Goal: Transaction & Acquisition: Purchase product/service

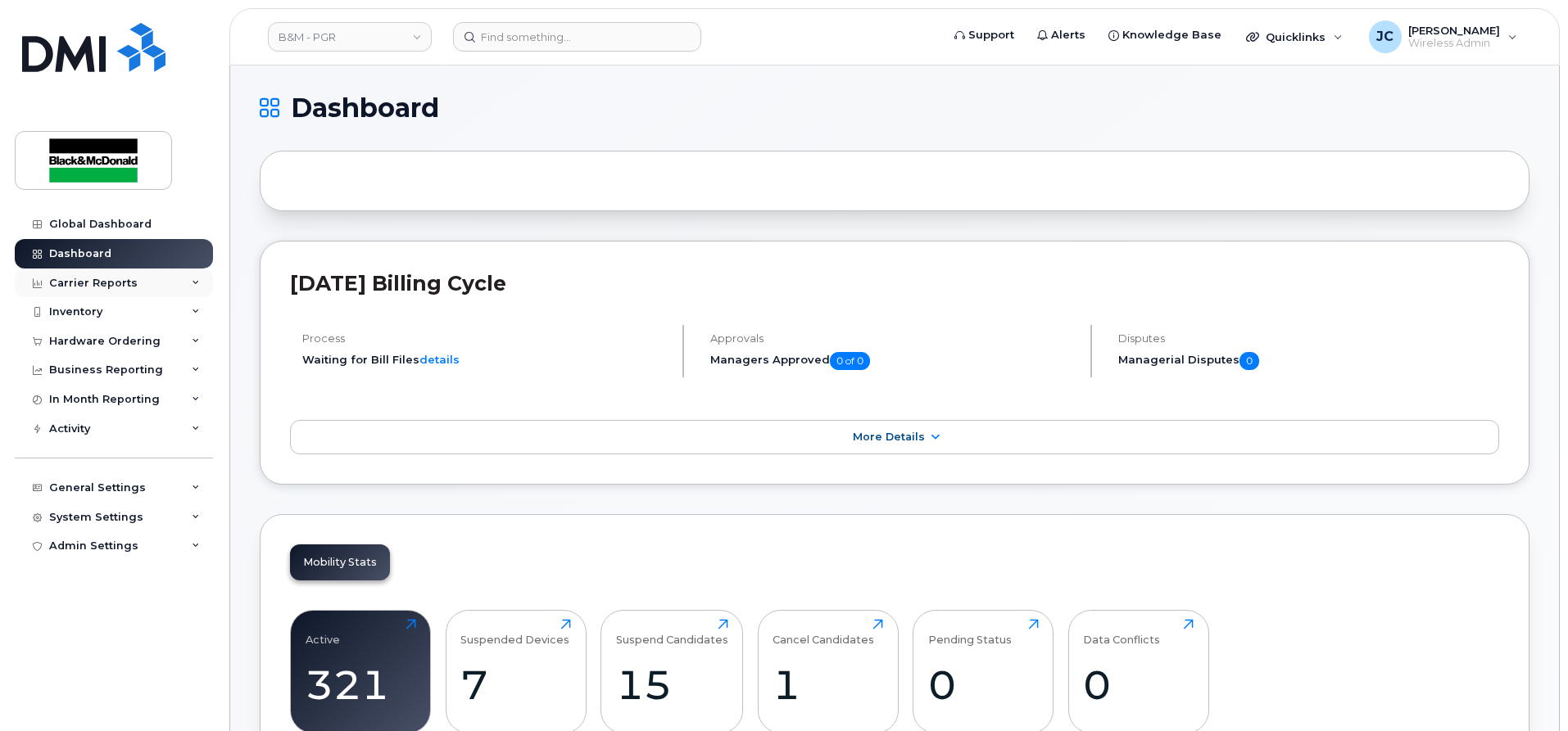
click at [130, 280] on div "Carrier Reports" at bounding box center [93, 283] width 88 height 13
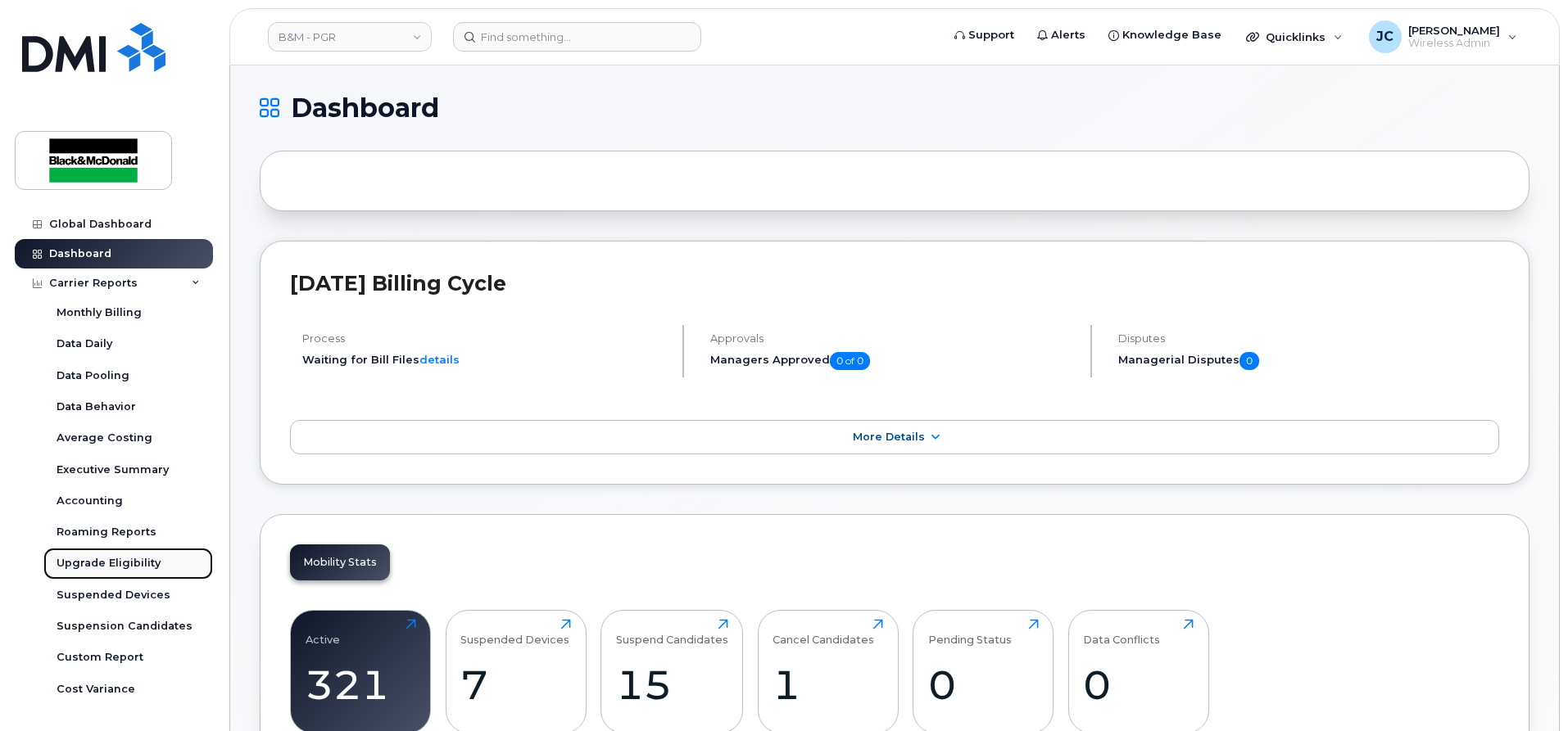
click at [107, 559] on div "Upgrade Eligibility" at bounding box center [109, 564] width 104 height 15
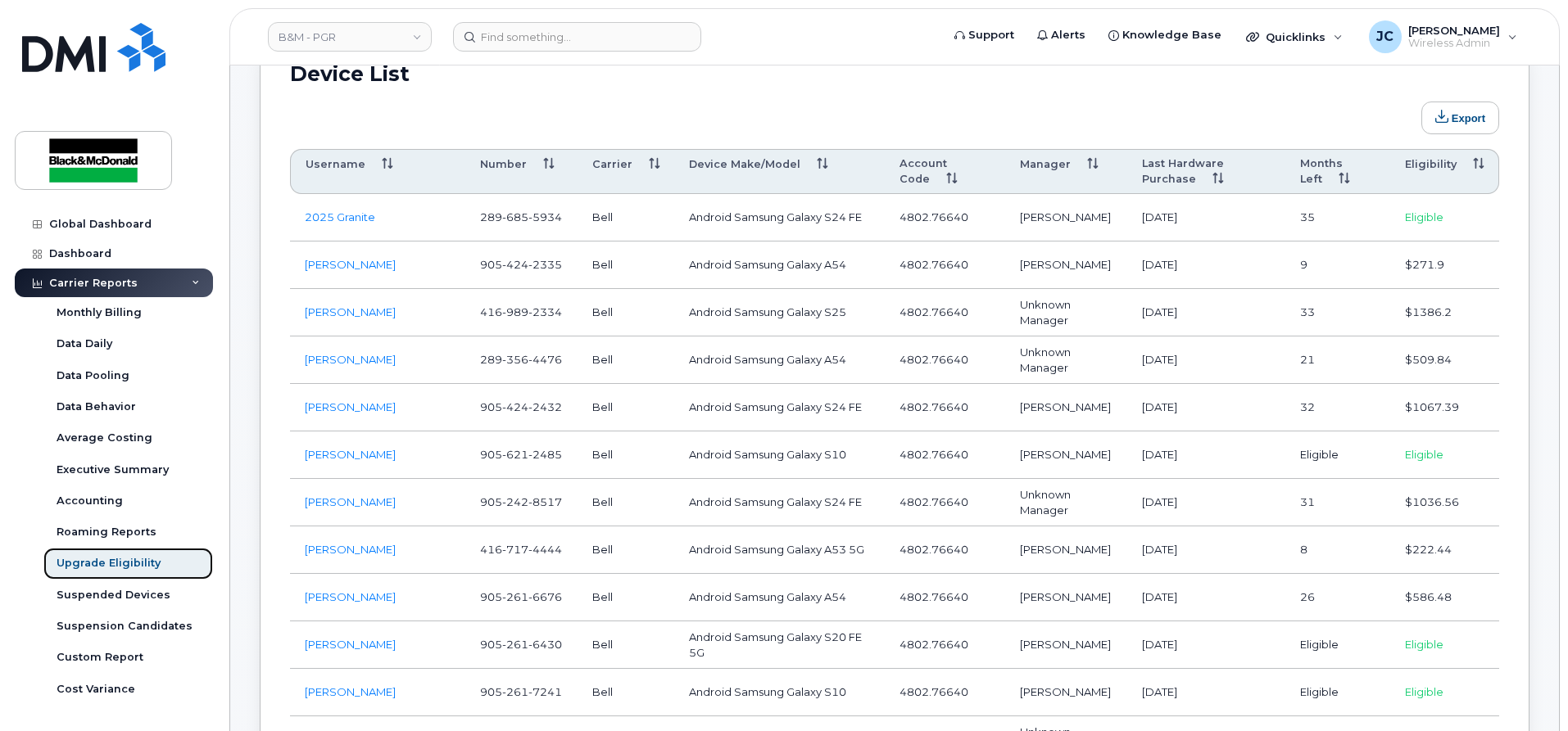
scroll to position [900, 0]
click at [348, 457] on link "[PERSON_NAME]" at bounding box center [350, 453] width 91 height 13
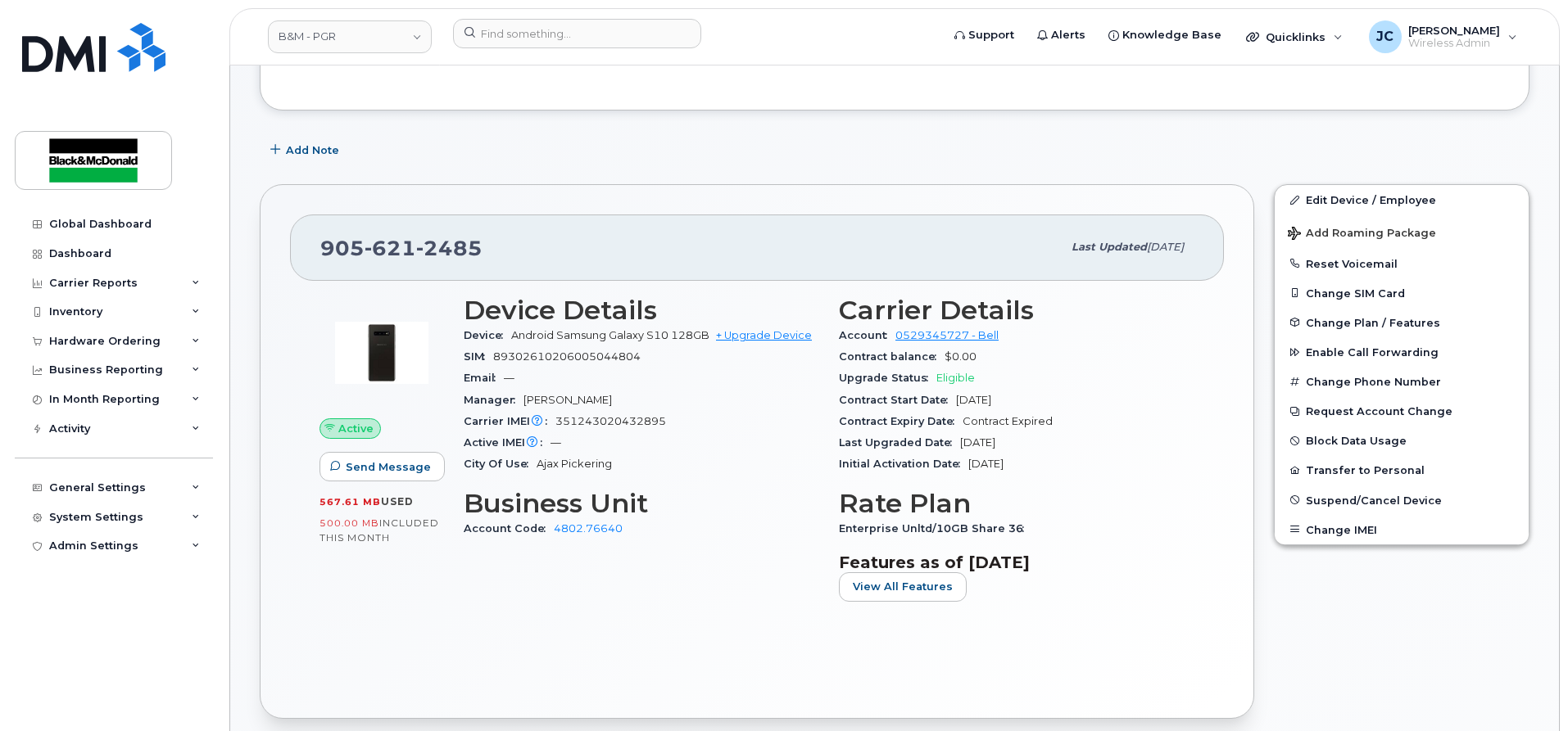
scroll to position [164, 0]
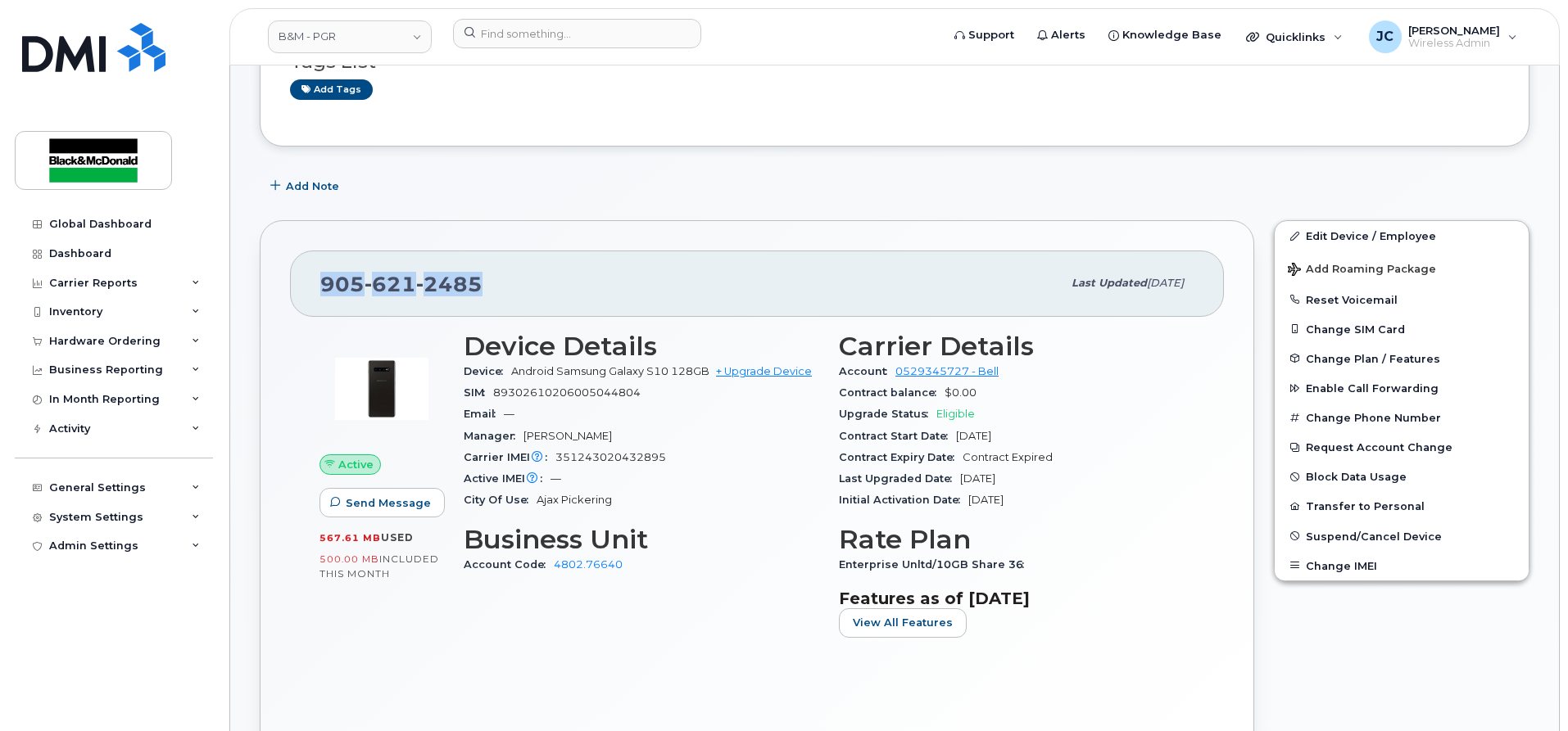
drag, startPoint x: 483, startPoint y: 282, endPoint x: 318, endPoint y: 285, distance: 165.0
click at [318, 285] on div "905 621 2485 Last updated Mar 28, 2024" at bounding box center [756, 283] width 933 height 66
copy span "905 621 2485"
click at [1291, 41] on span "Quicklinks" at bounding box center [1294, 37] width 60 height 13
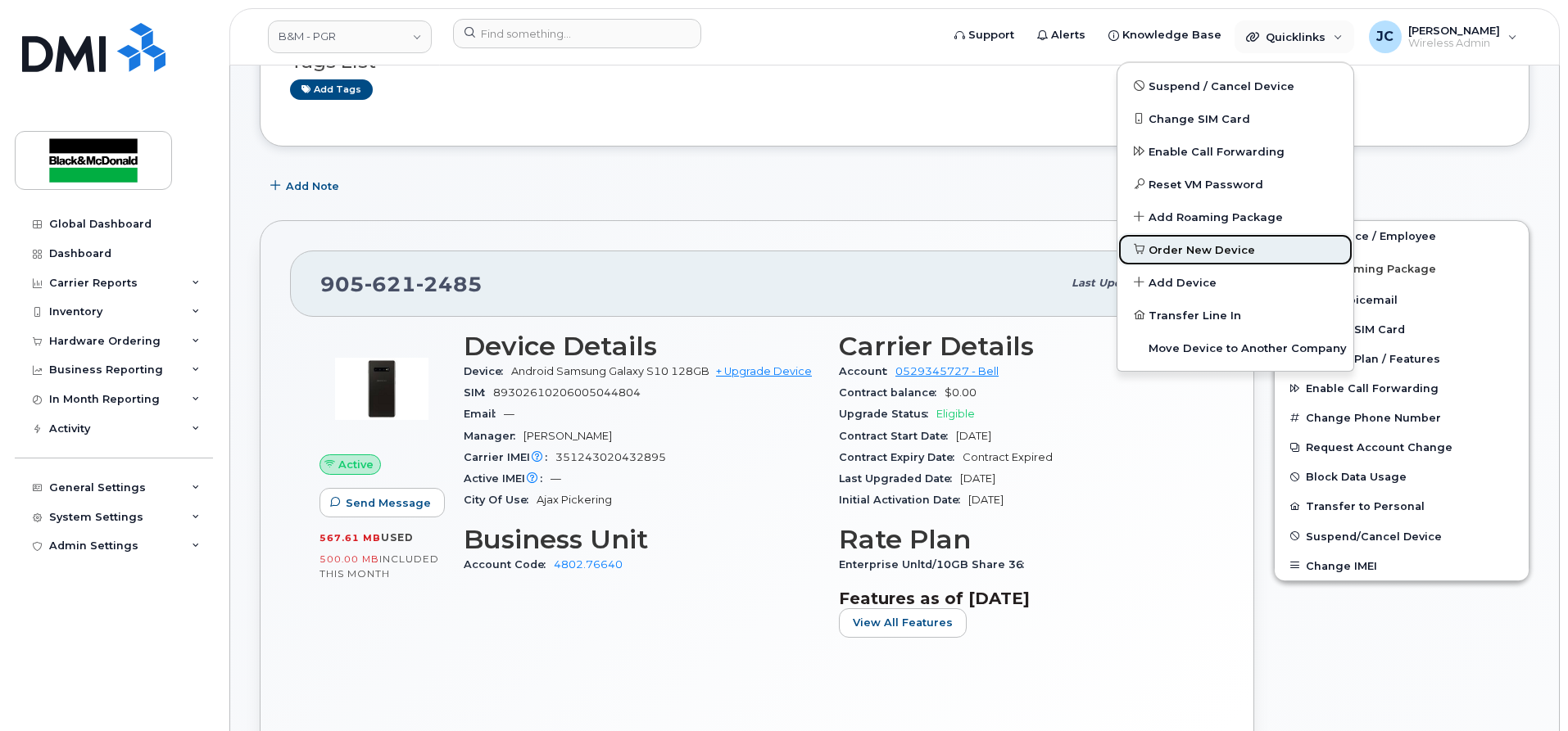
click at [1209, 248] on span "Order New Device" at bounding box center [1201, 250] width 107 height 16
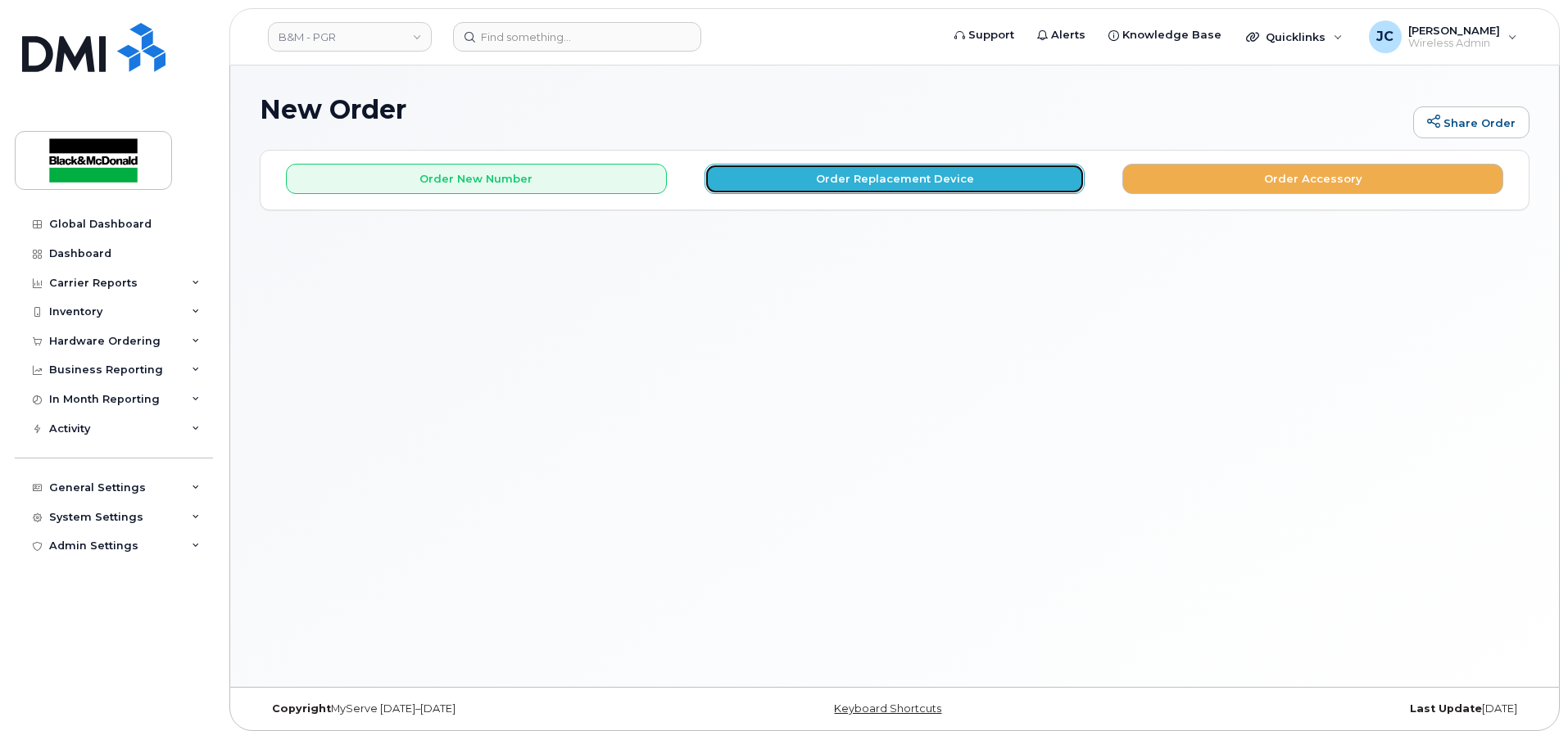
click at [865, 174] on button "Order Replacement Device" at bounding box center [895, 179] width 381 height 30
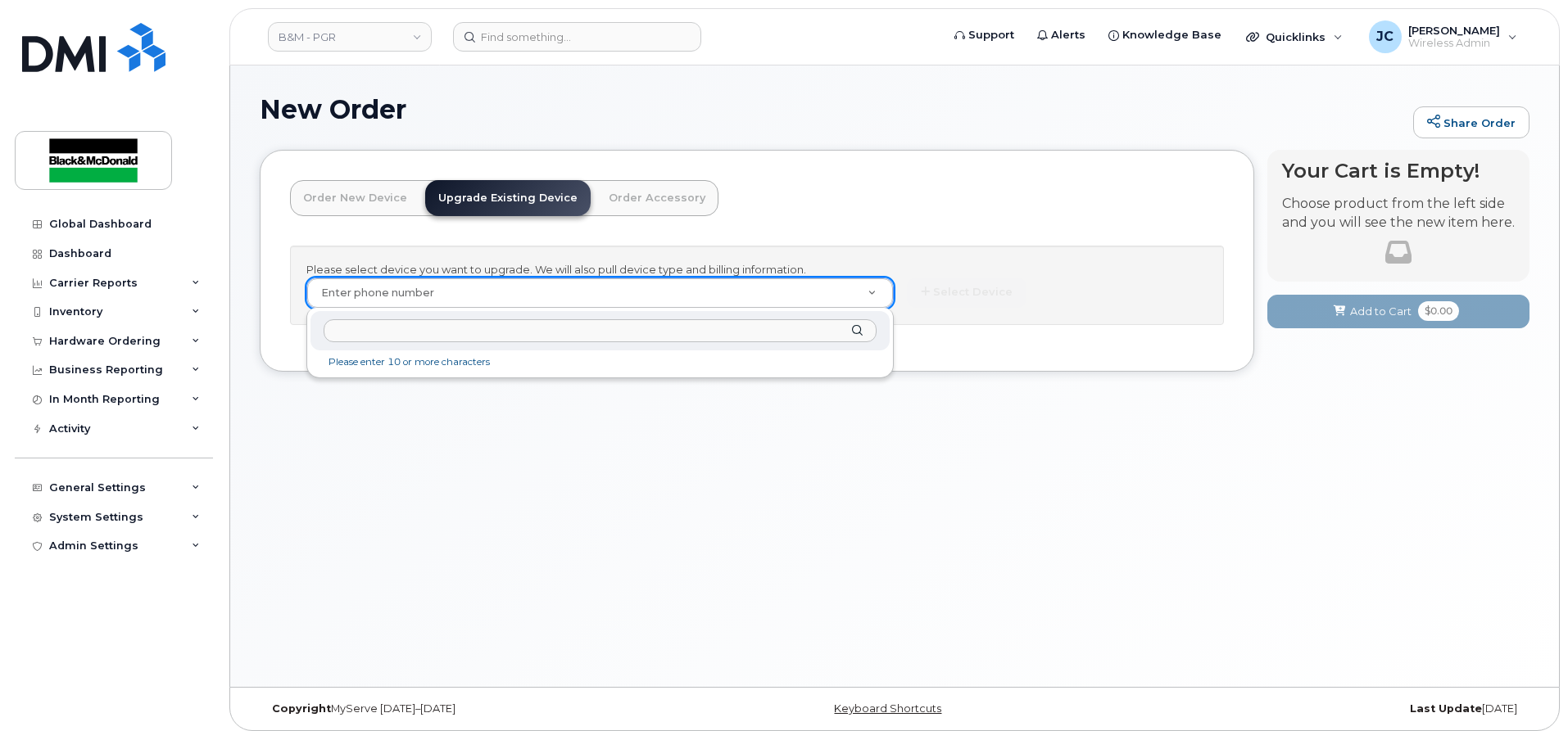
click at [366, 322] on input "text" at bounding box center [599, 331] width 553 height 24
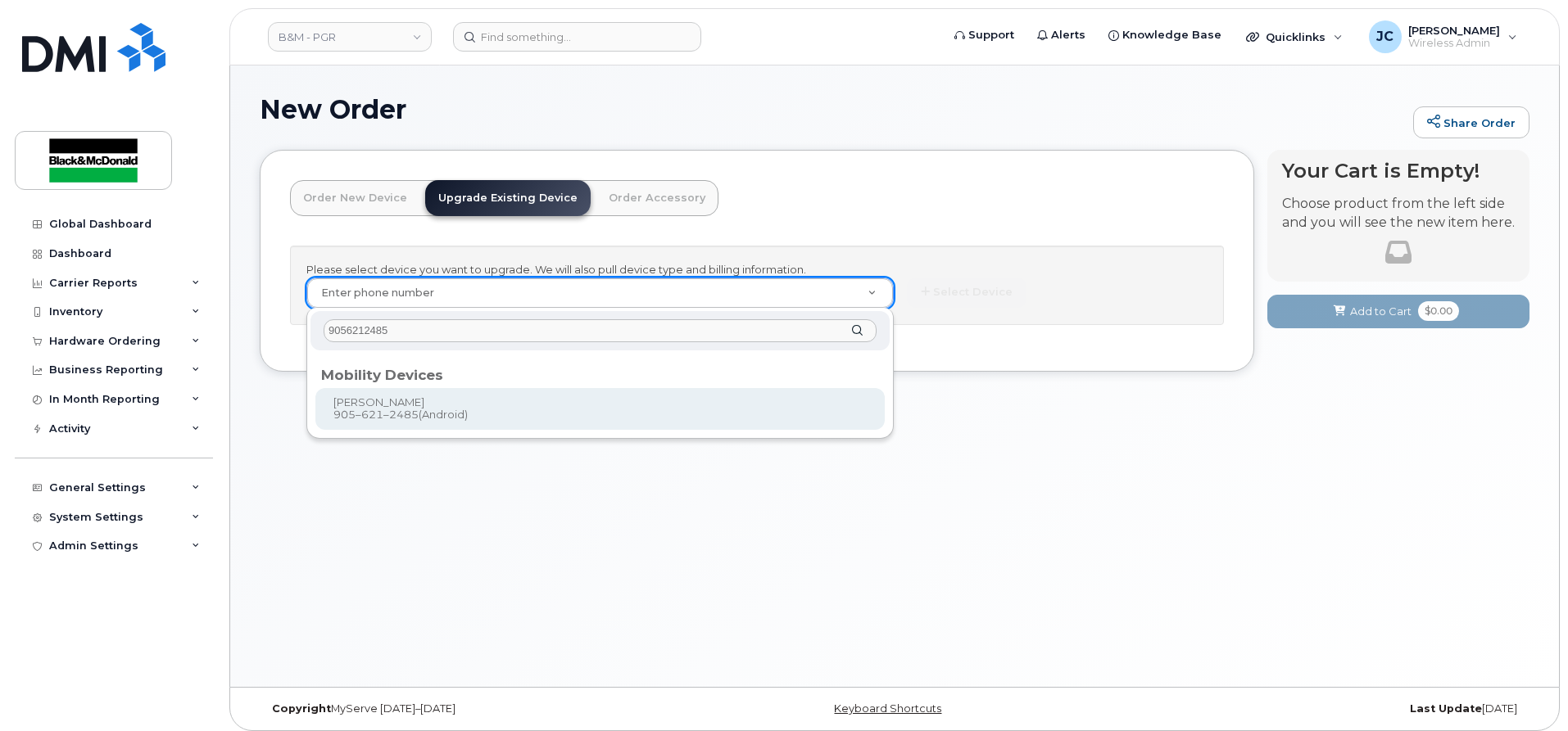
type input "9056212485"
type input "401604"
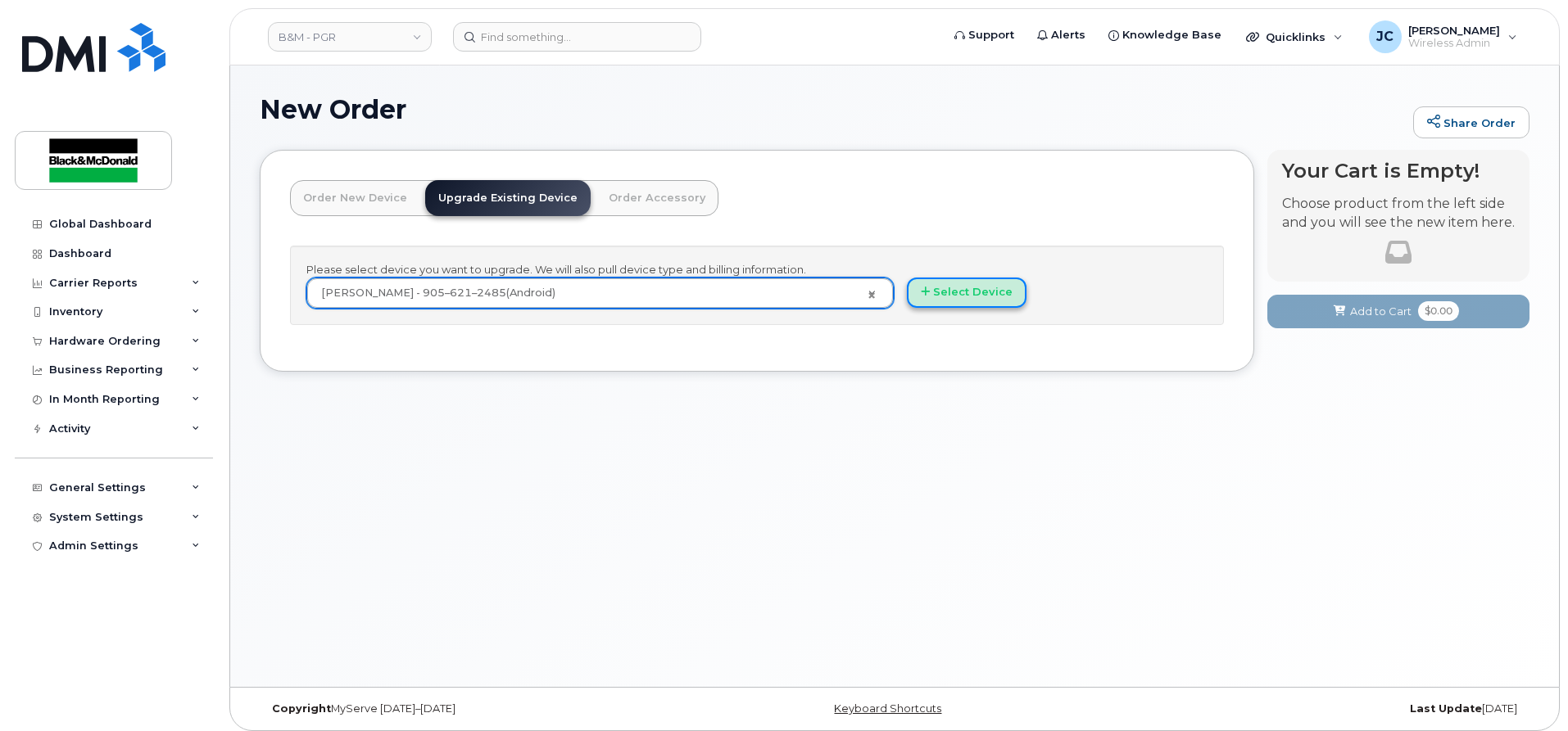
click at [954, 289] on button "Select Device" at bounding box center [966, 293] width 120 height 30
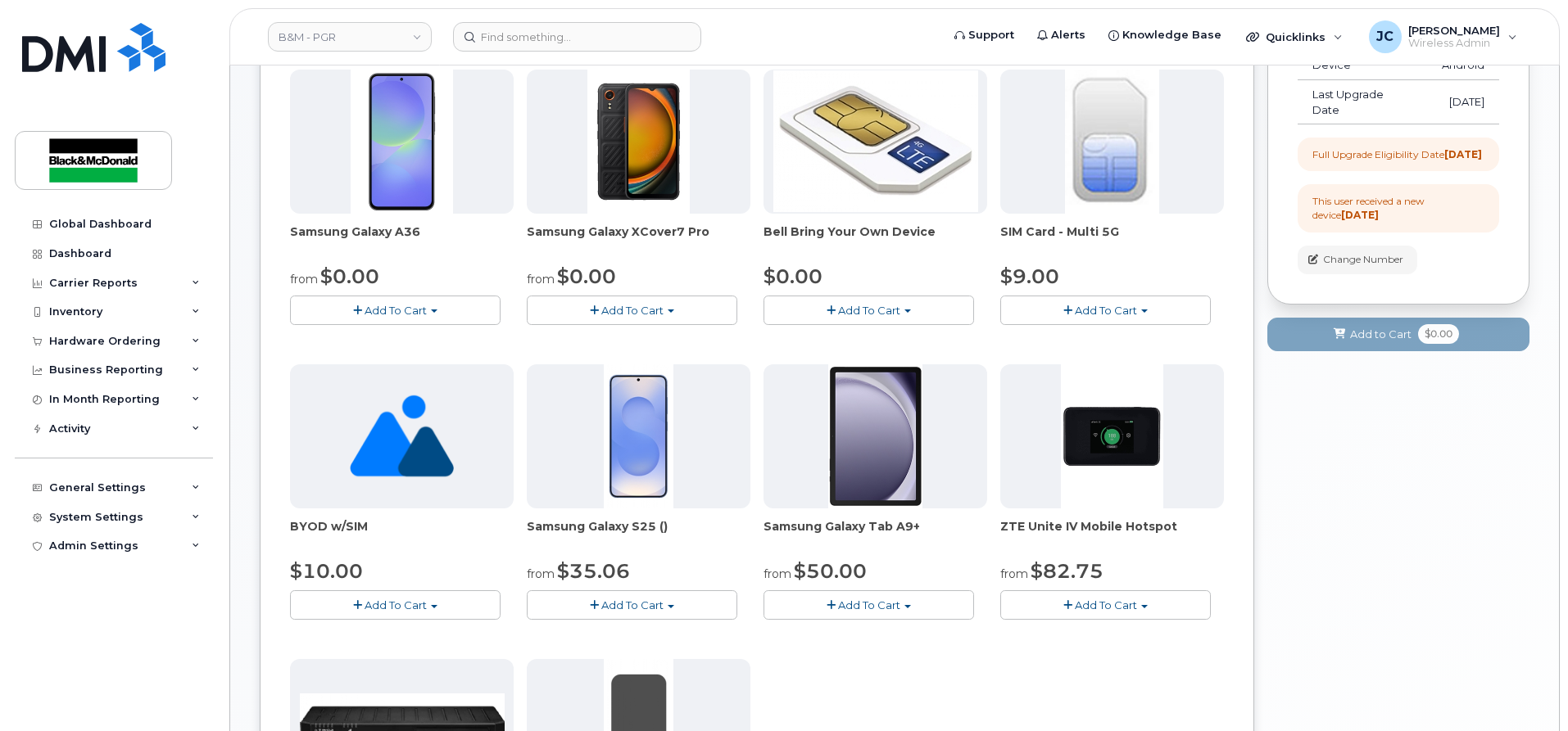
scroll to position [327, 0]
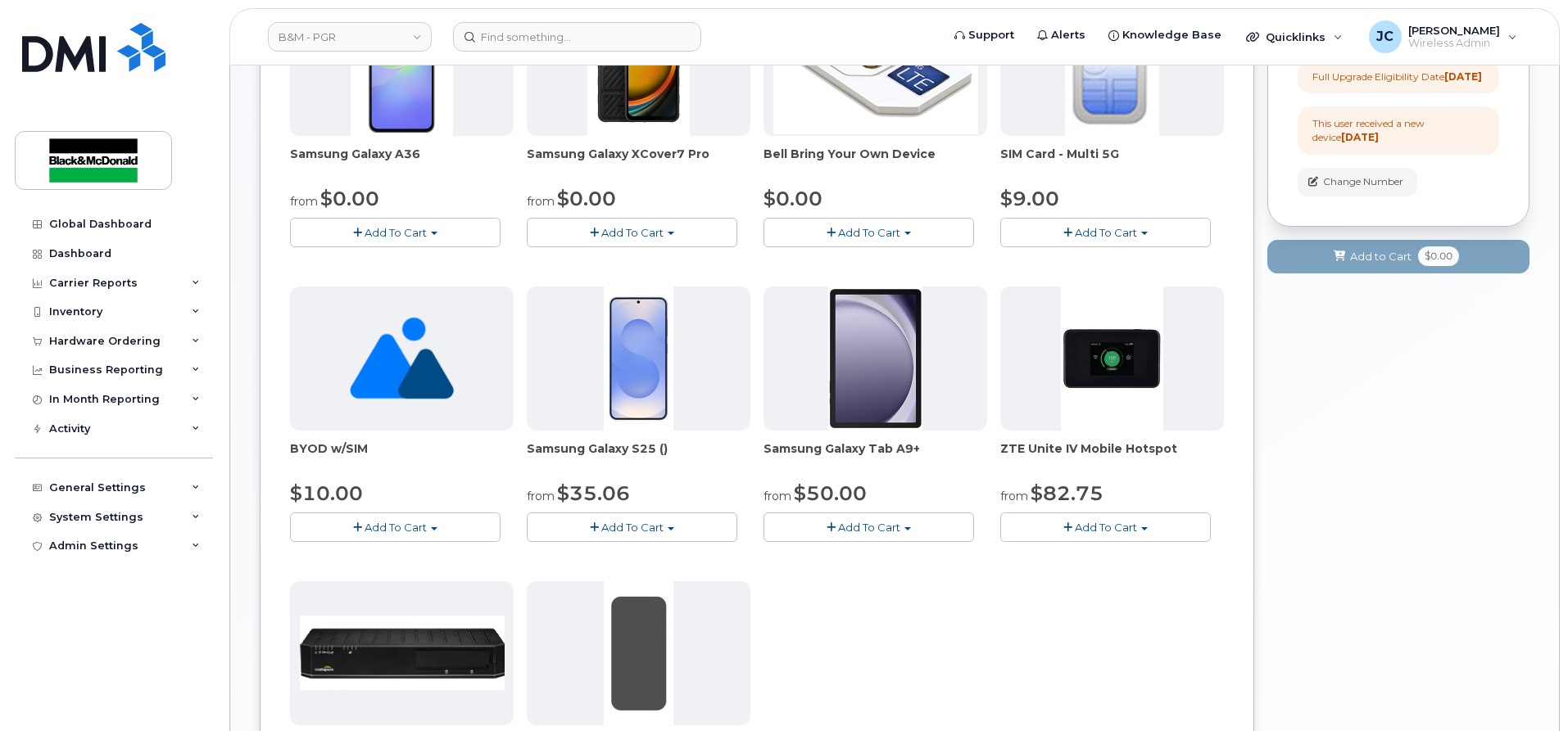
click at [671, 524] on button "Add To Cart" at bounding box center [632, 527] width 210 height 29
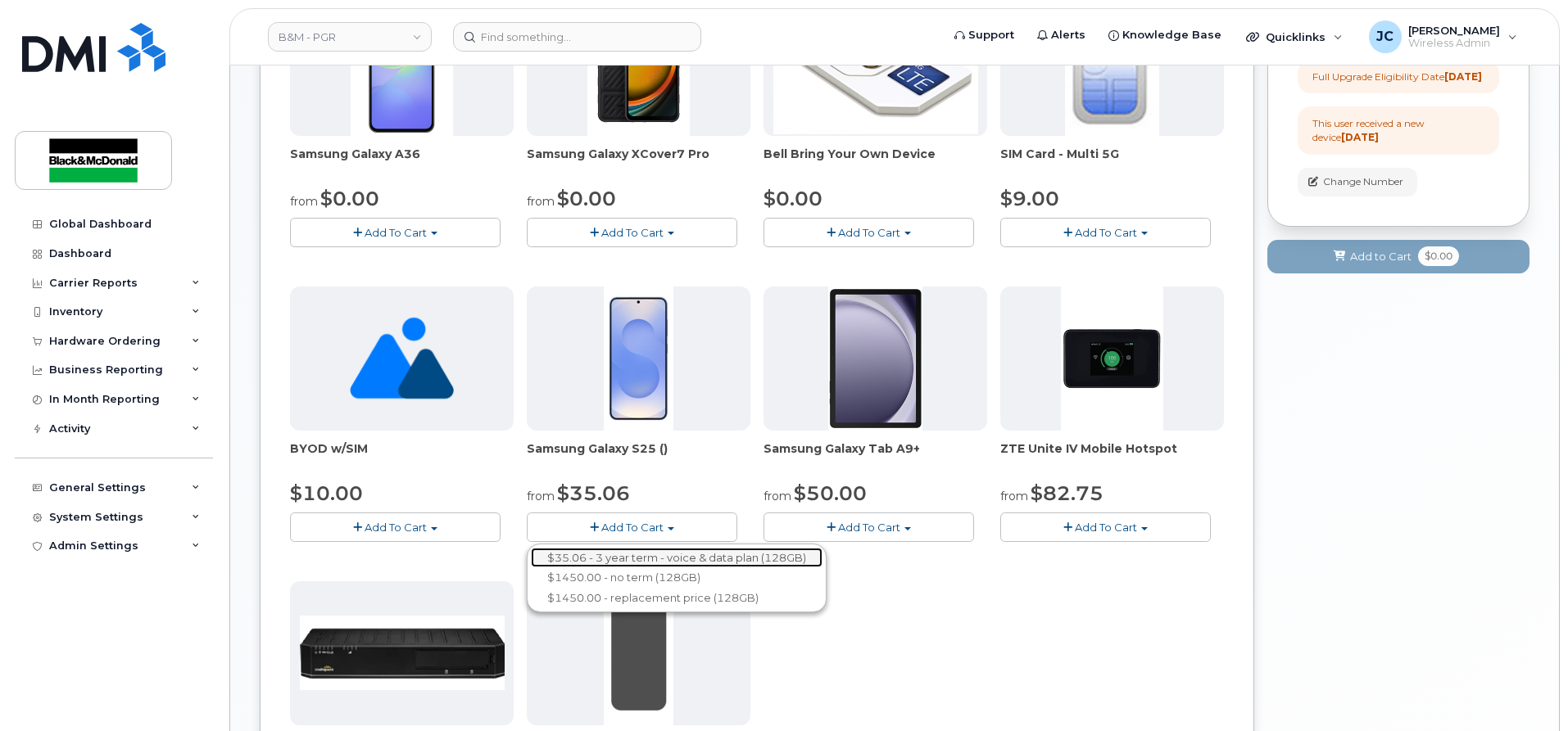
click at [675, 558] on link "$35.06 - 3 year term - voice & data plan (128GB)" at bounding box center [677, 558] width 291 height 20
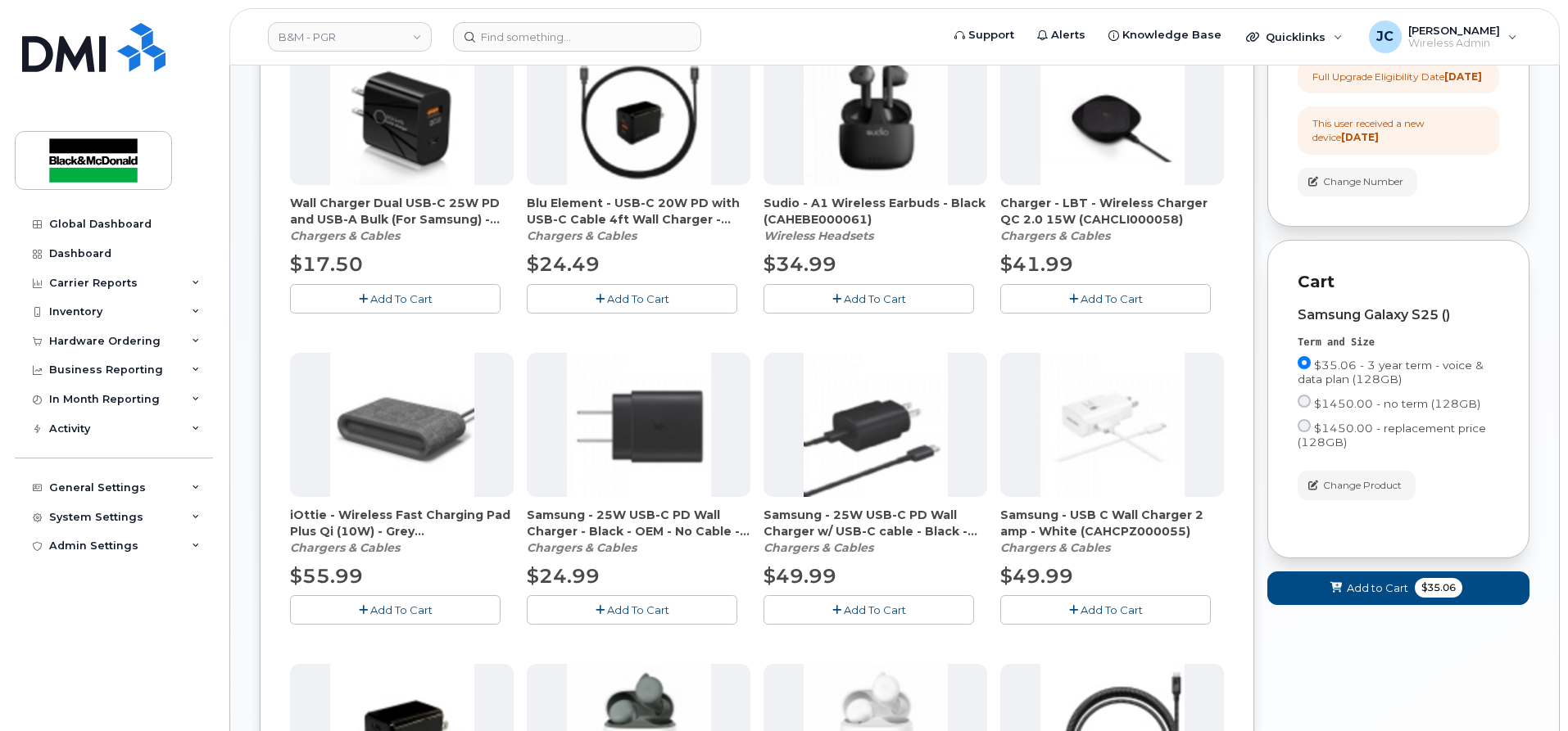
click at [609, 610] on span "Add To Cart" at bounding box center [638, 610] width 62 height 13
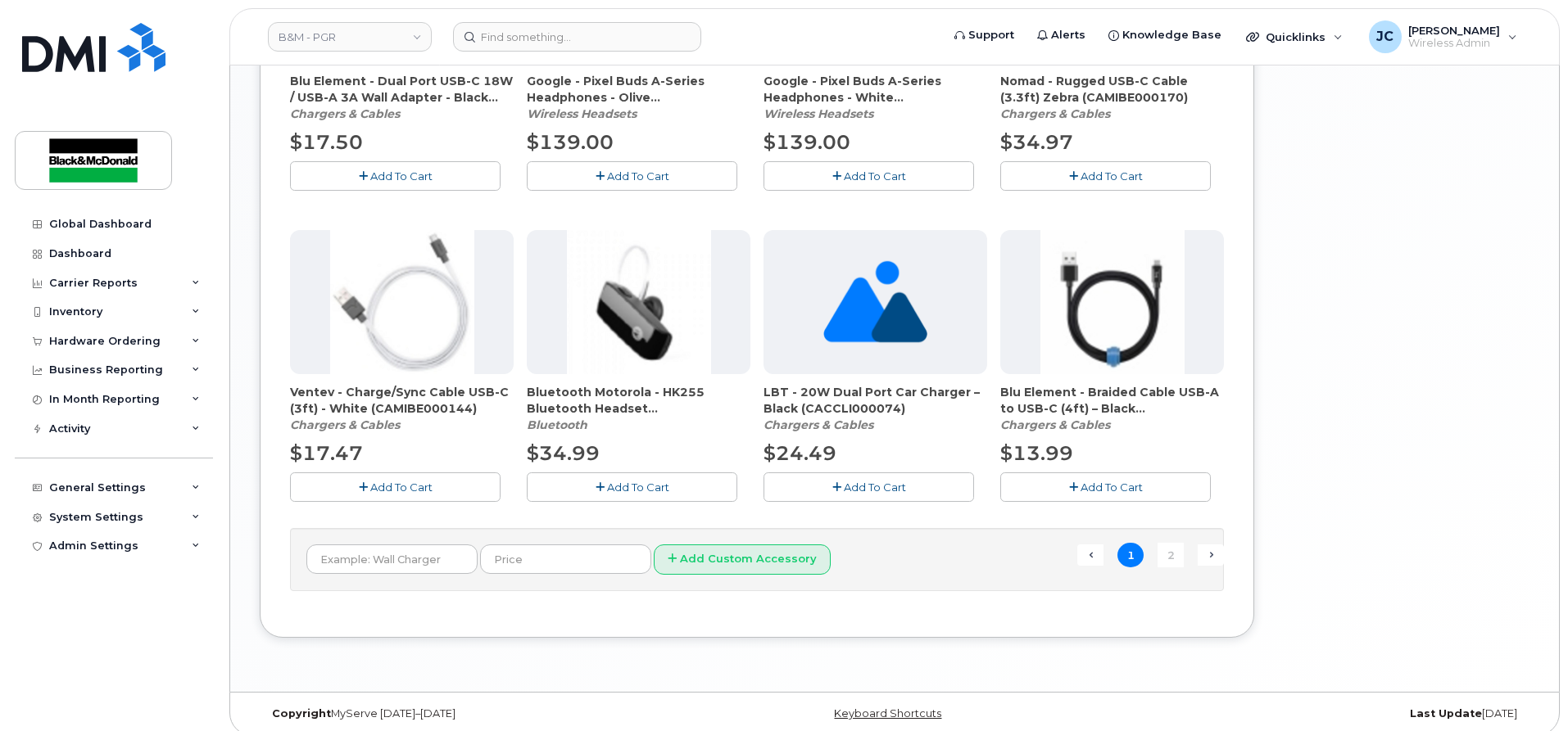
scroll to position [1085, 0]
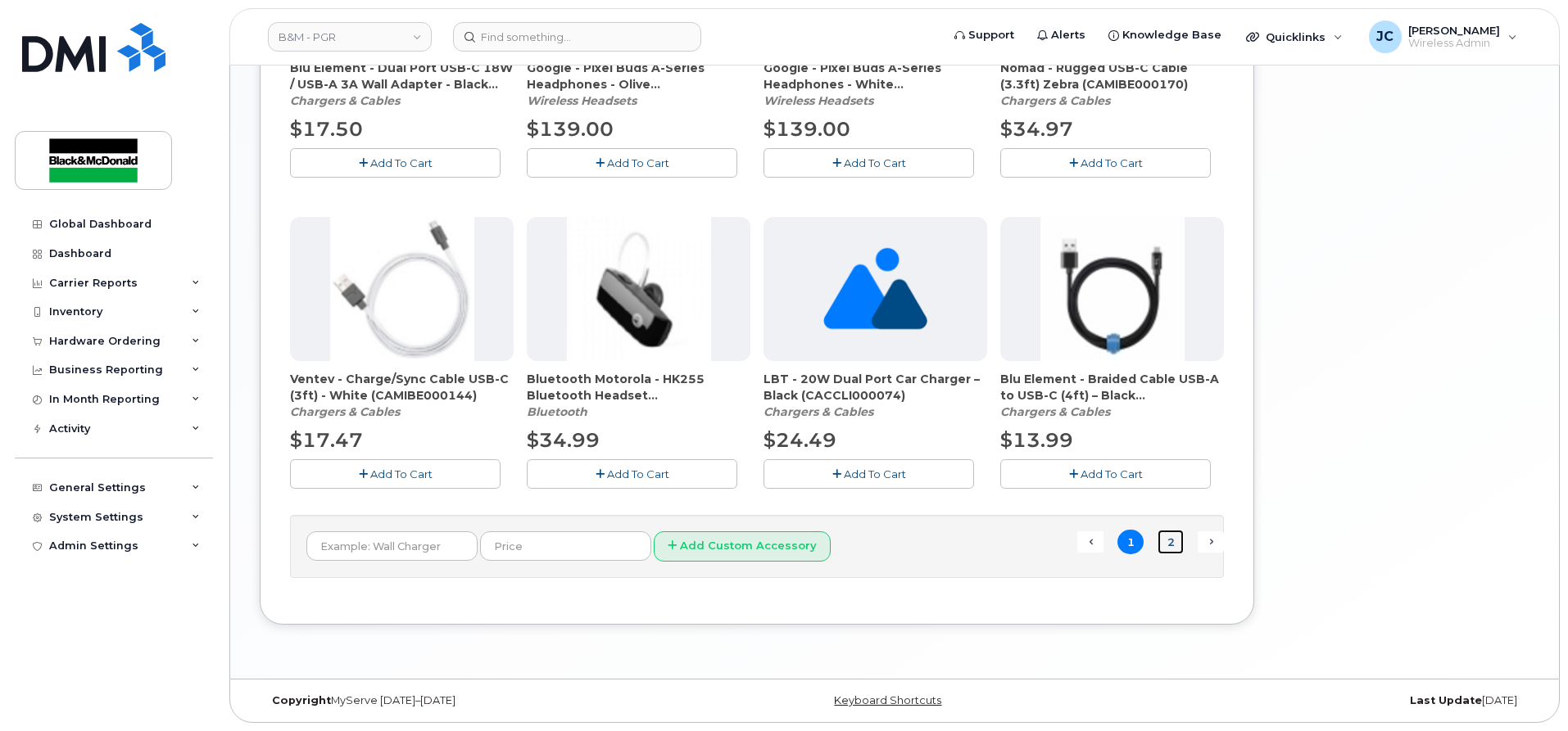
click at [1170, 545] on link "2" at bounding box center [1170, 543] width 26 height 25
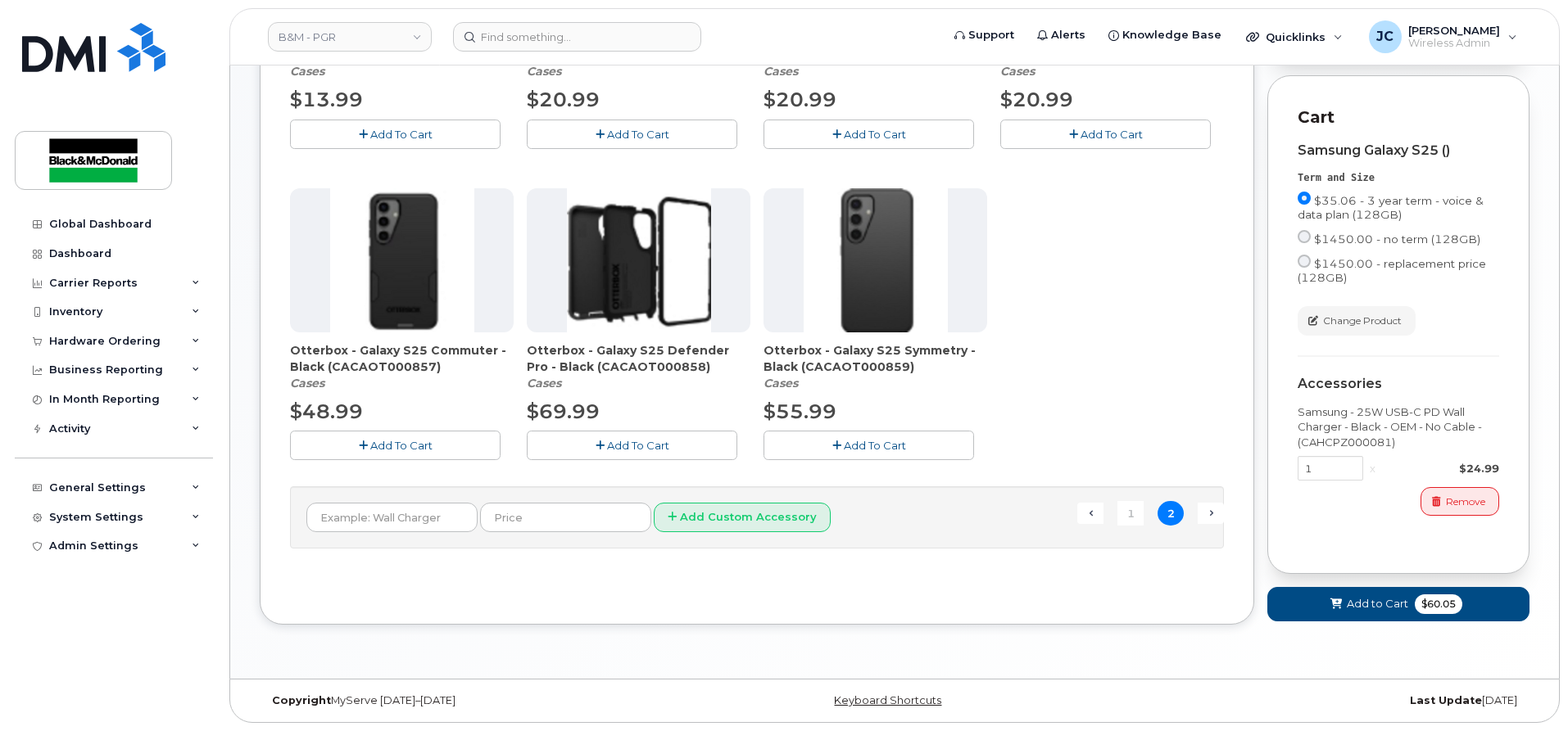
click at [865, 439] on span "Add To Cart" at bounding box center [874, 446] width 62 height 13
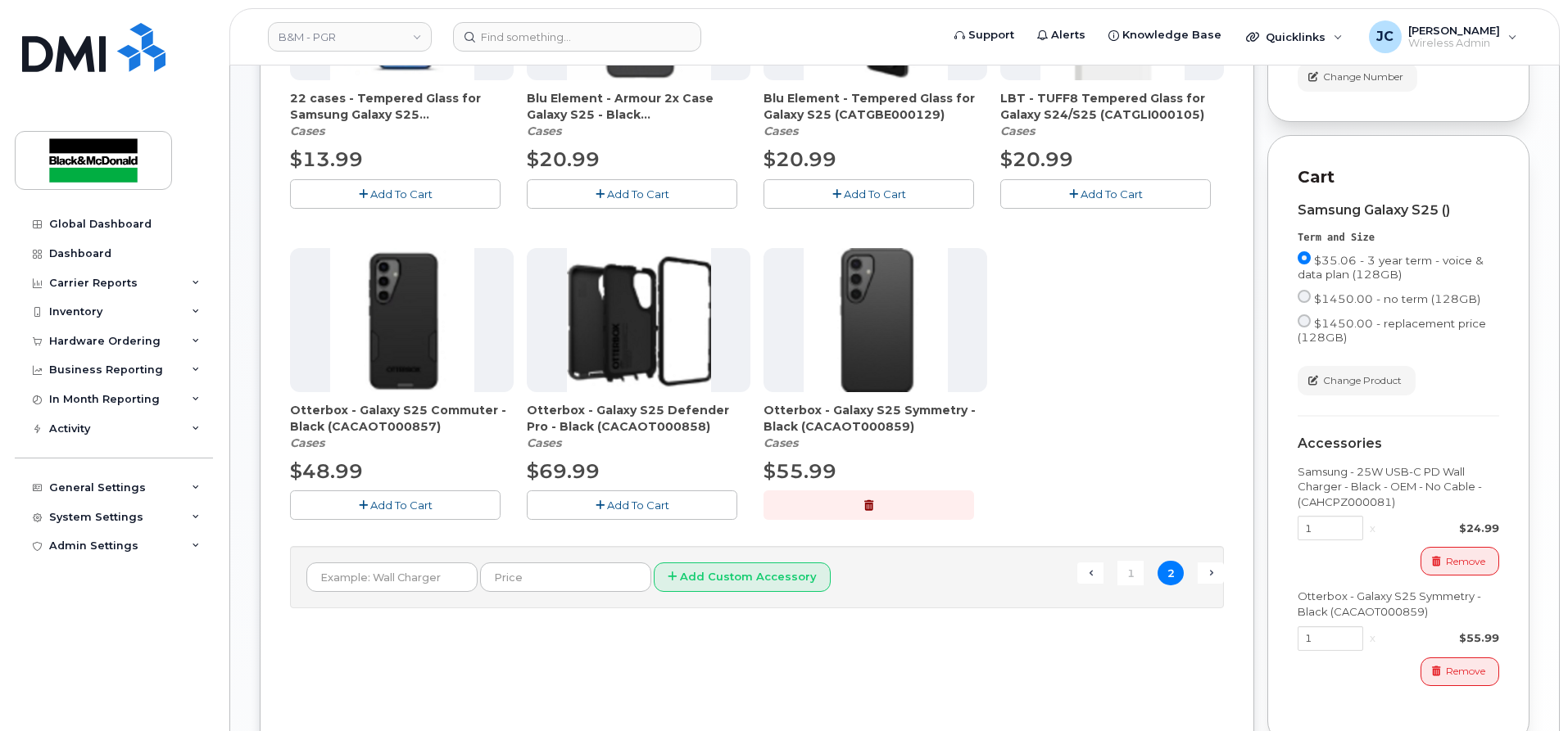
scroll to position [178, 0]
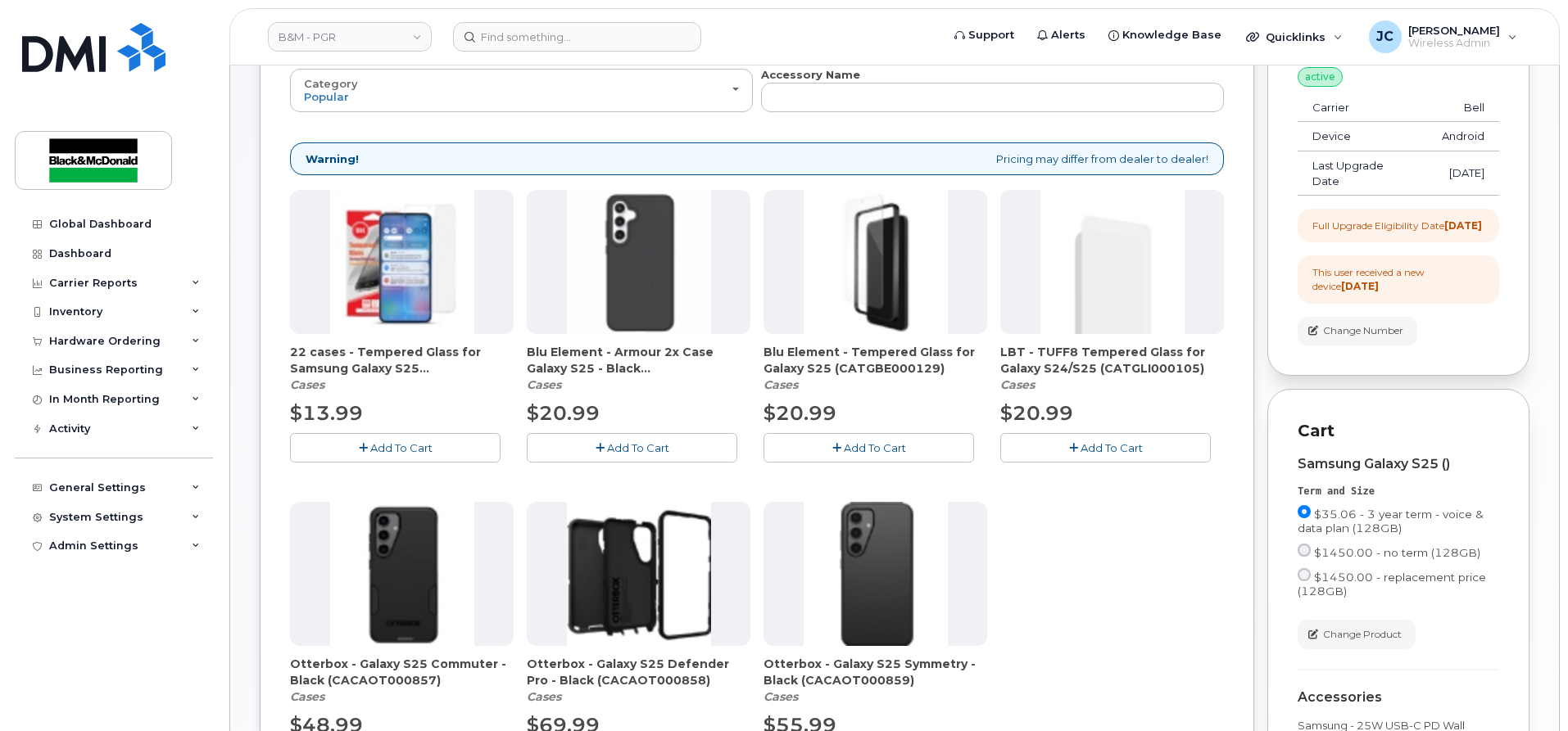
click at [396, 448] on span "Add To Cart" at bounding box center [401, 448] width 62 height 13
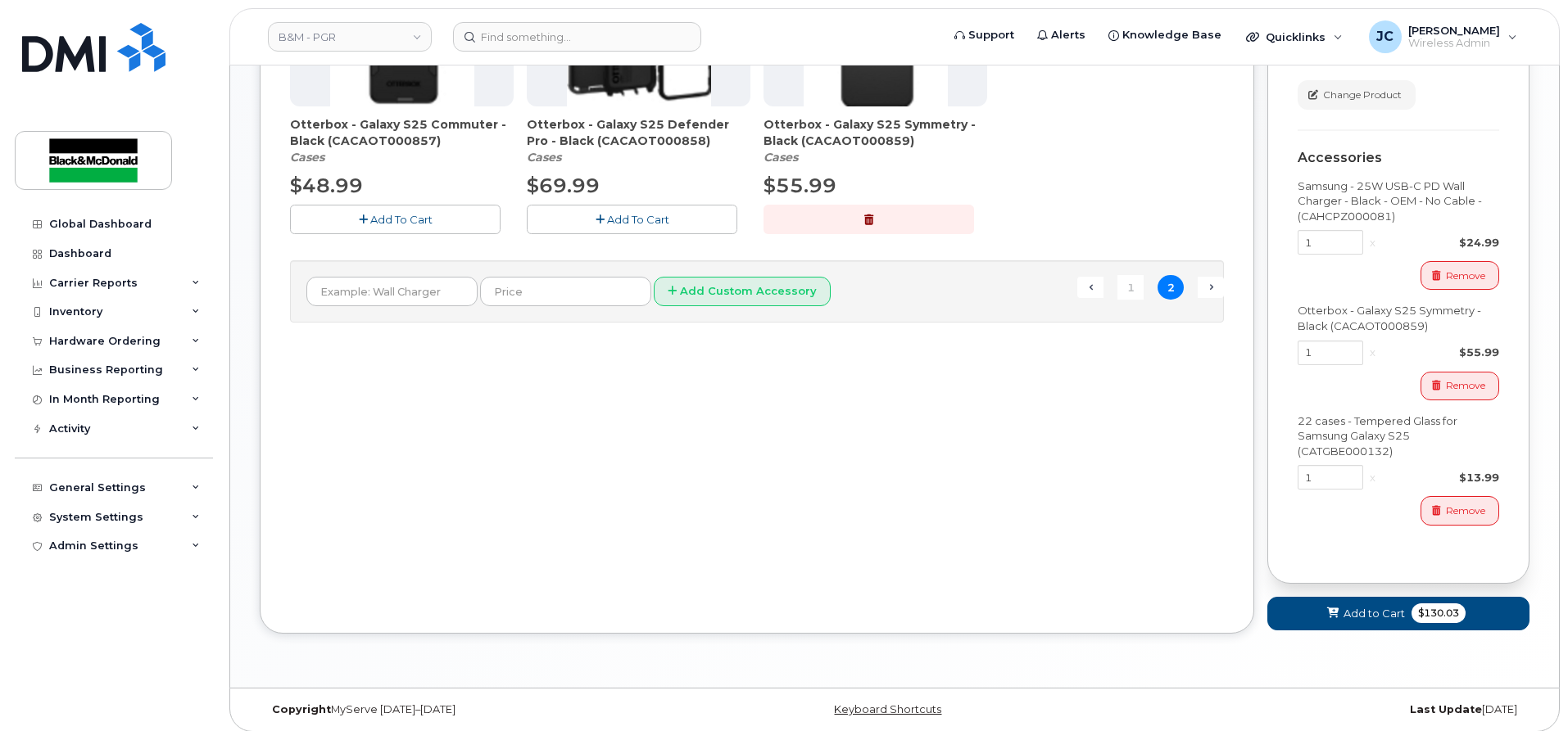
scroll to position [742, 0]
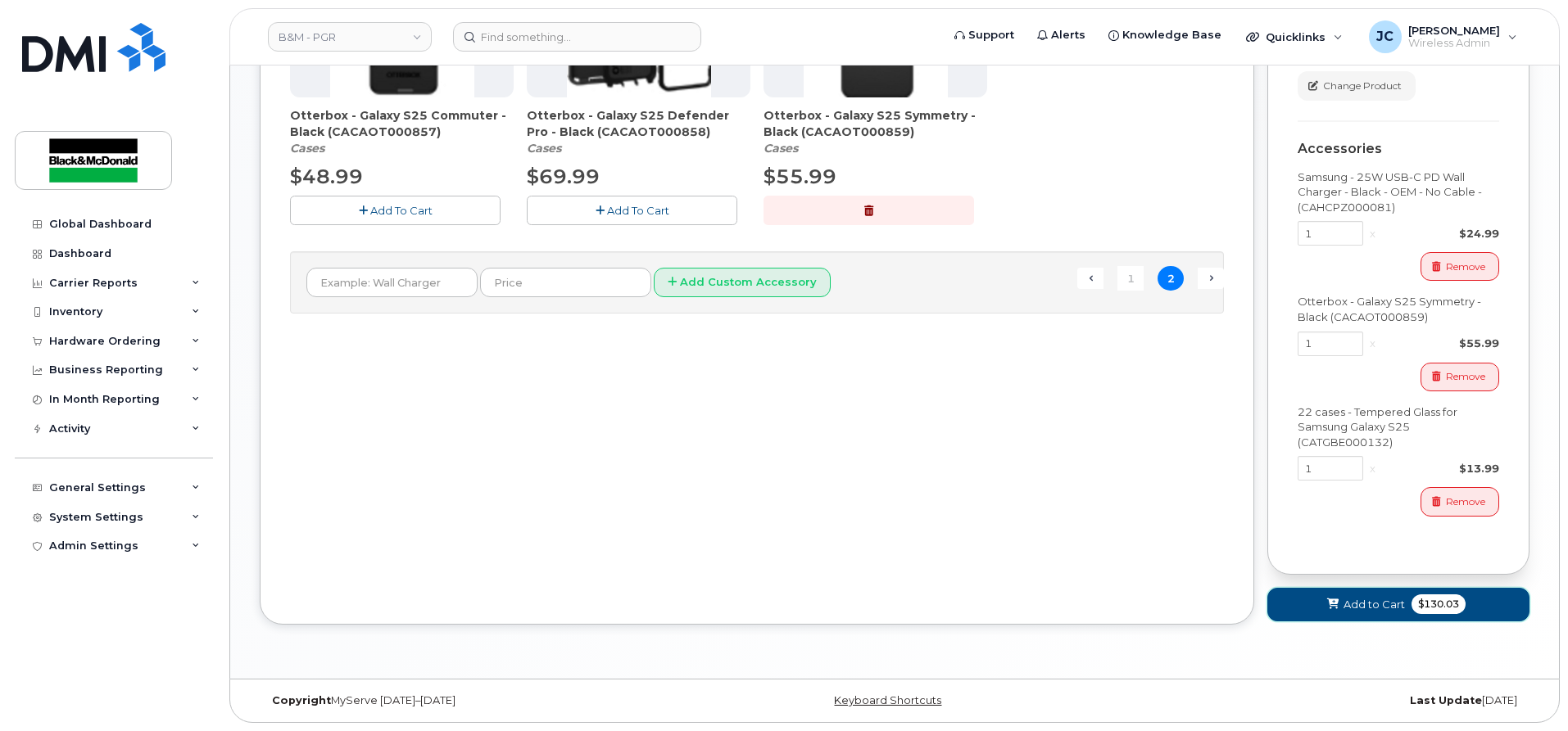
click at [1361, 597] on span "Add to Cart" at bounding box center [1374, 604] width 61 height 15
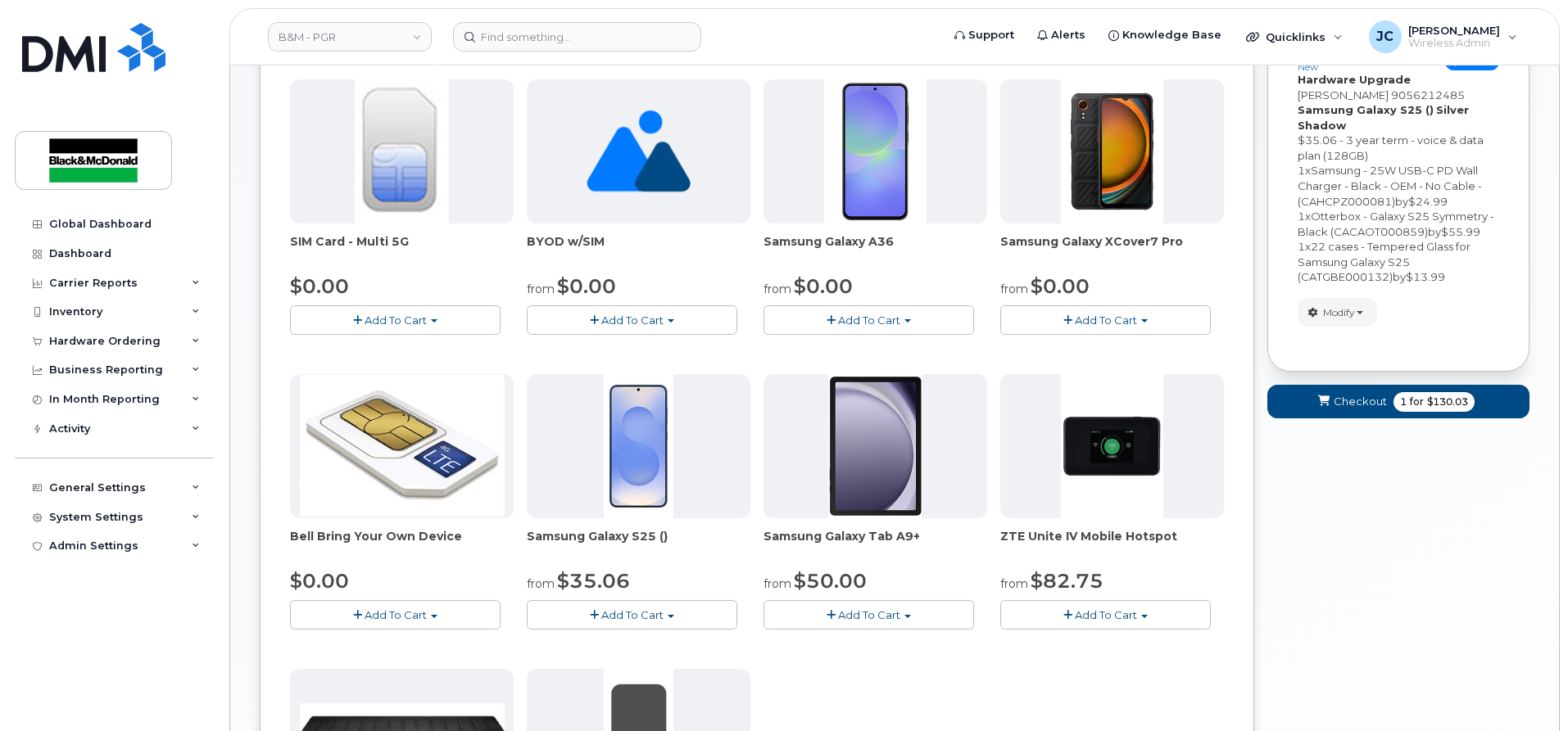
scroll to position [239, 0]
click at [1333, 399] on span "Checkout" at bounding box center [1359, 402] width 53 height 15
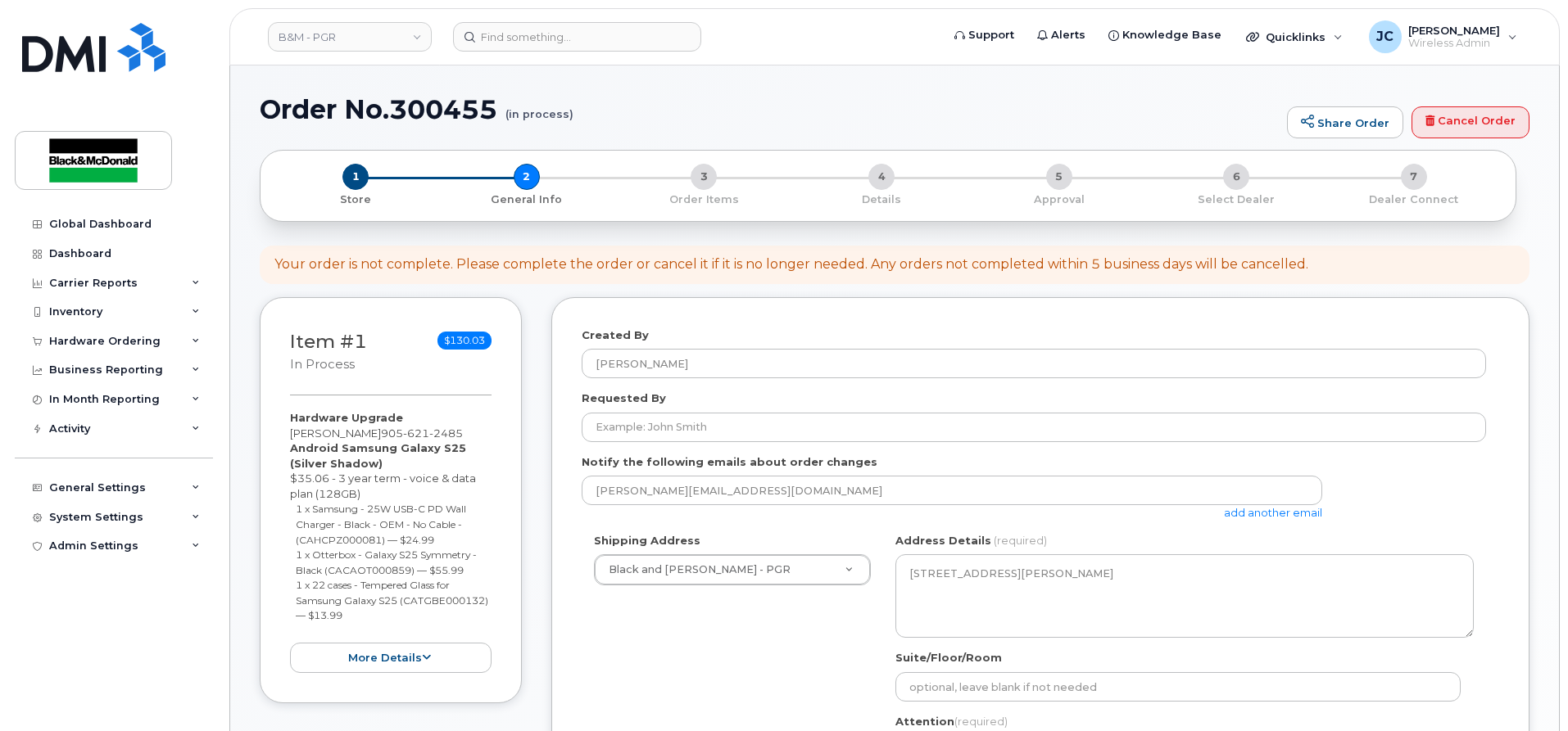
select select
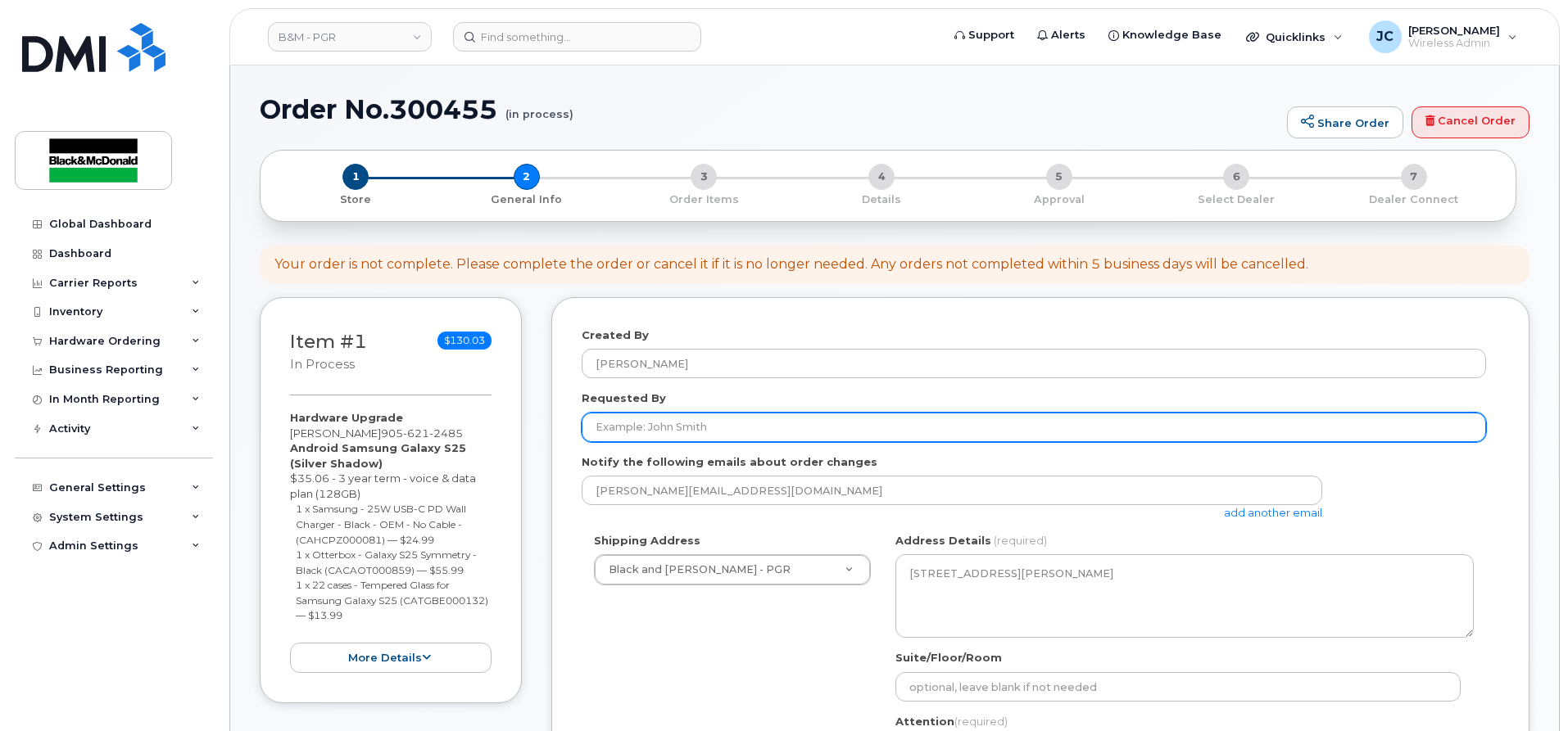
click at [741, 426] on input "Requested By" at bounding box center [1034, 426] width 904 height 29
type input "upgrade"
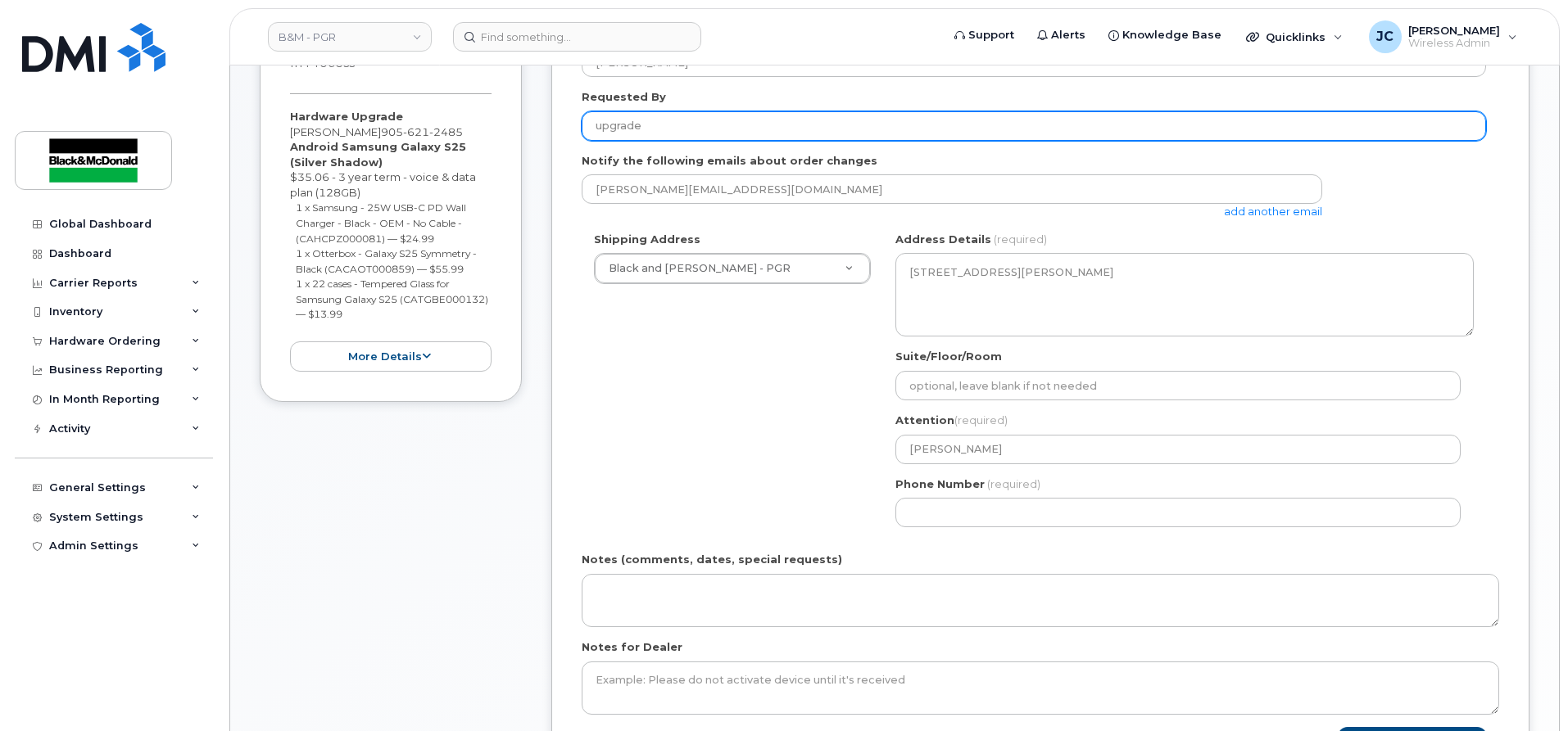
scroll to position [327, 0]
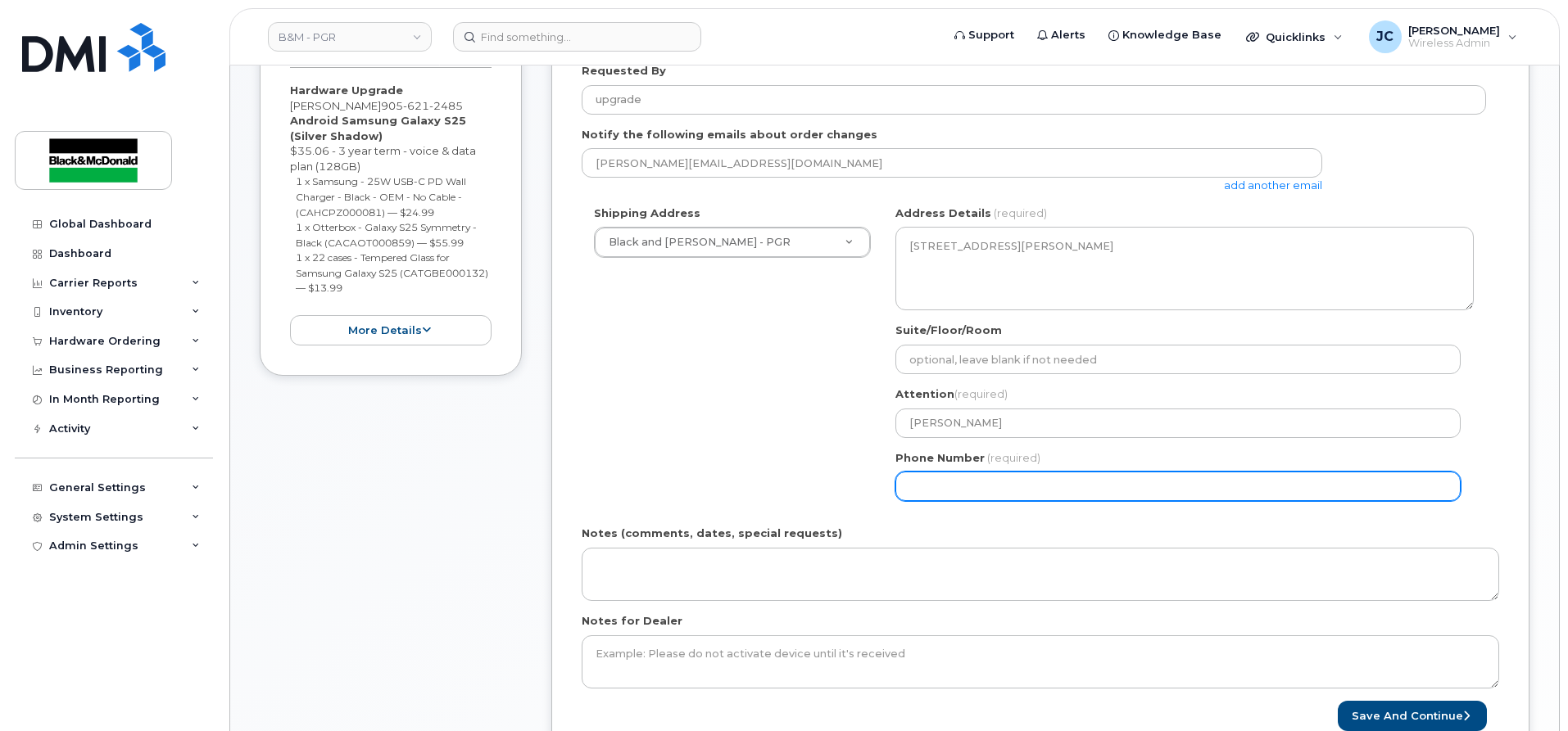
click at [912, 474] on input "Phone Number" at bounding box center [1177, 486] width 565 height 29
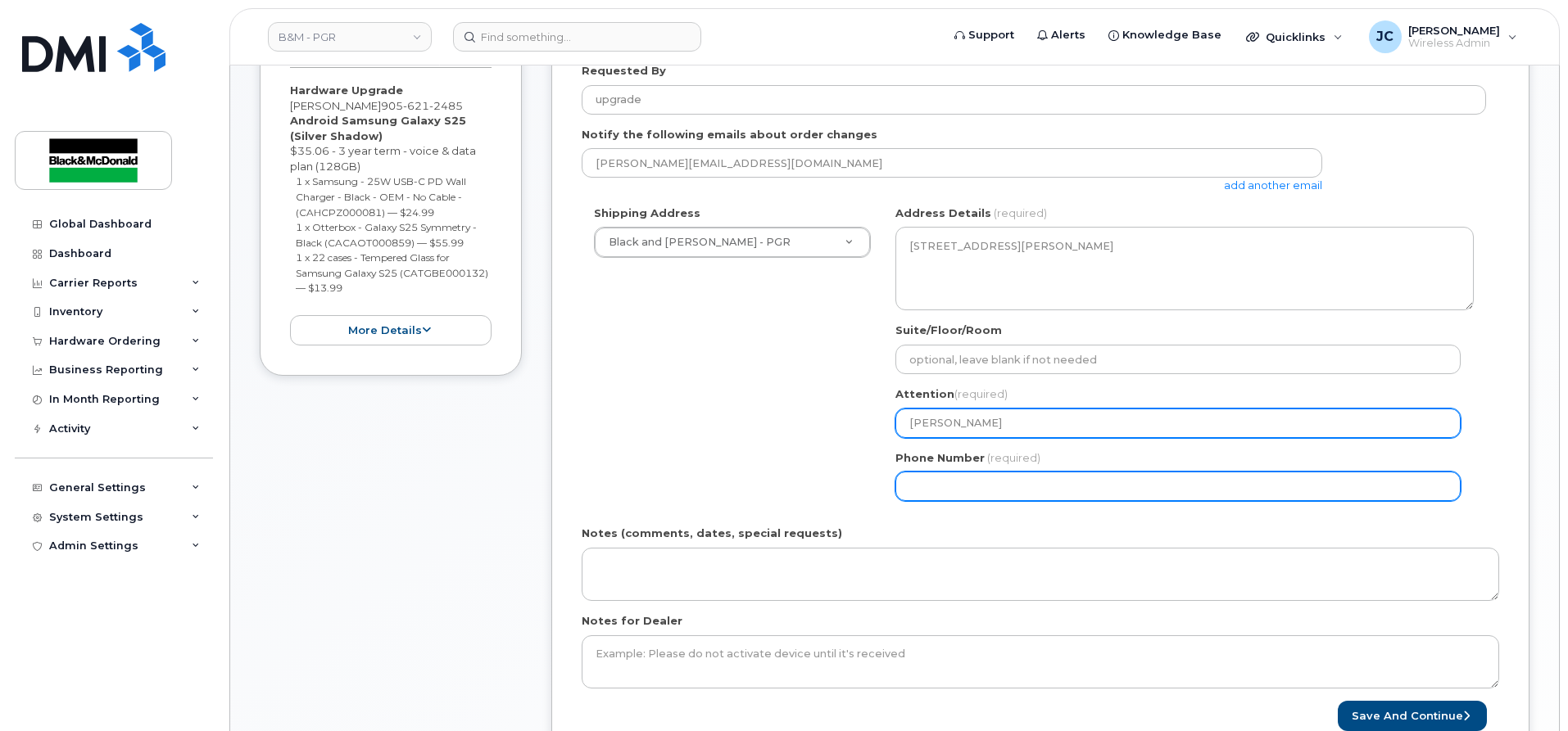
select select
type input "905621313"
select select
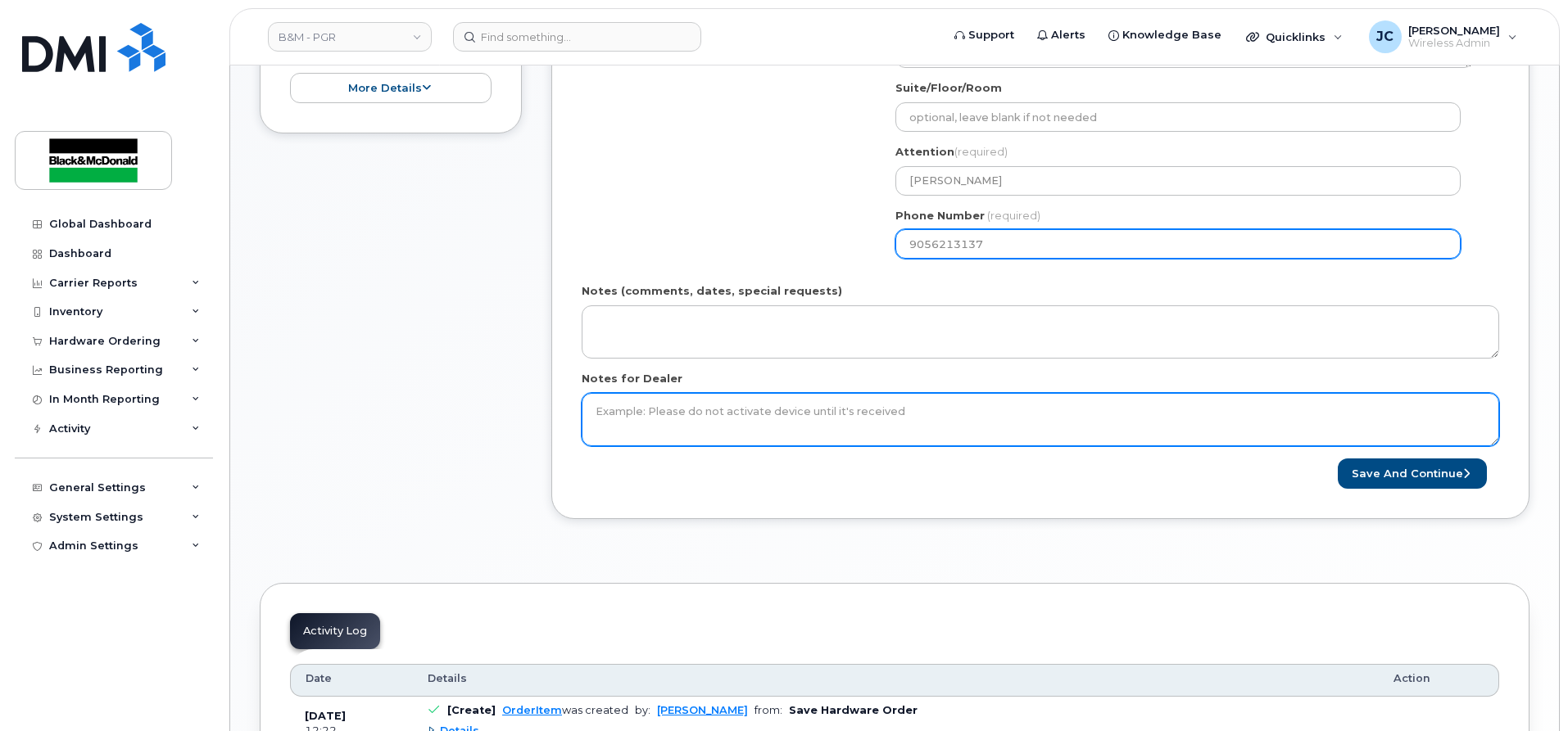
scroll to position [573, 0]
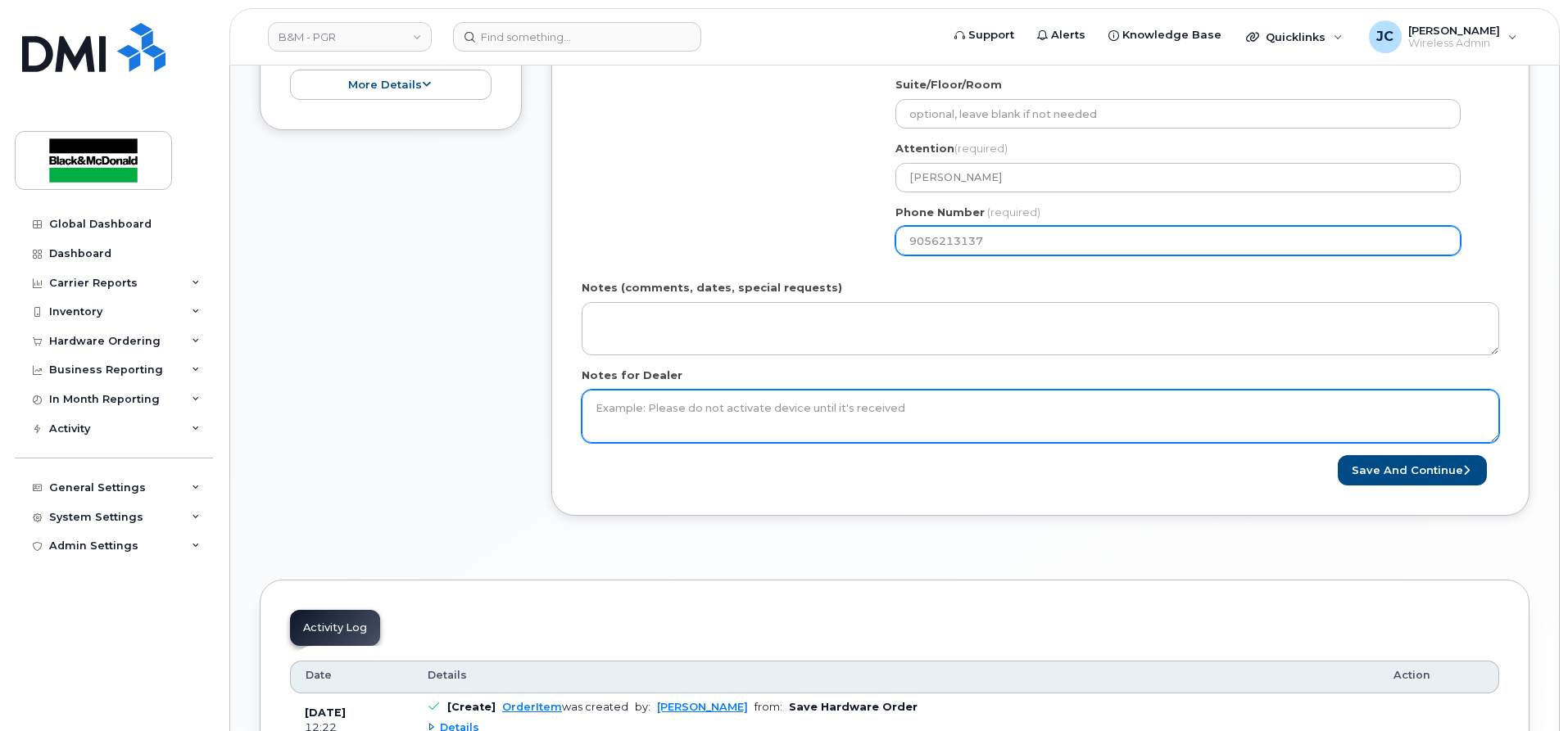
type input "9056213137"
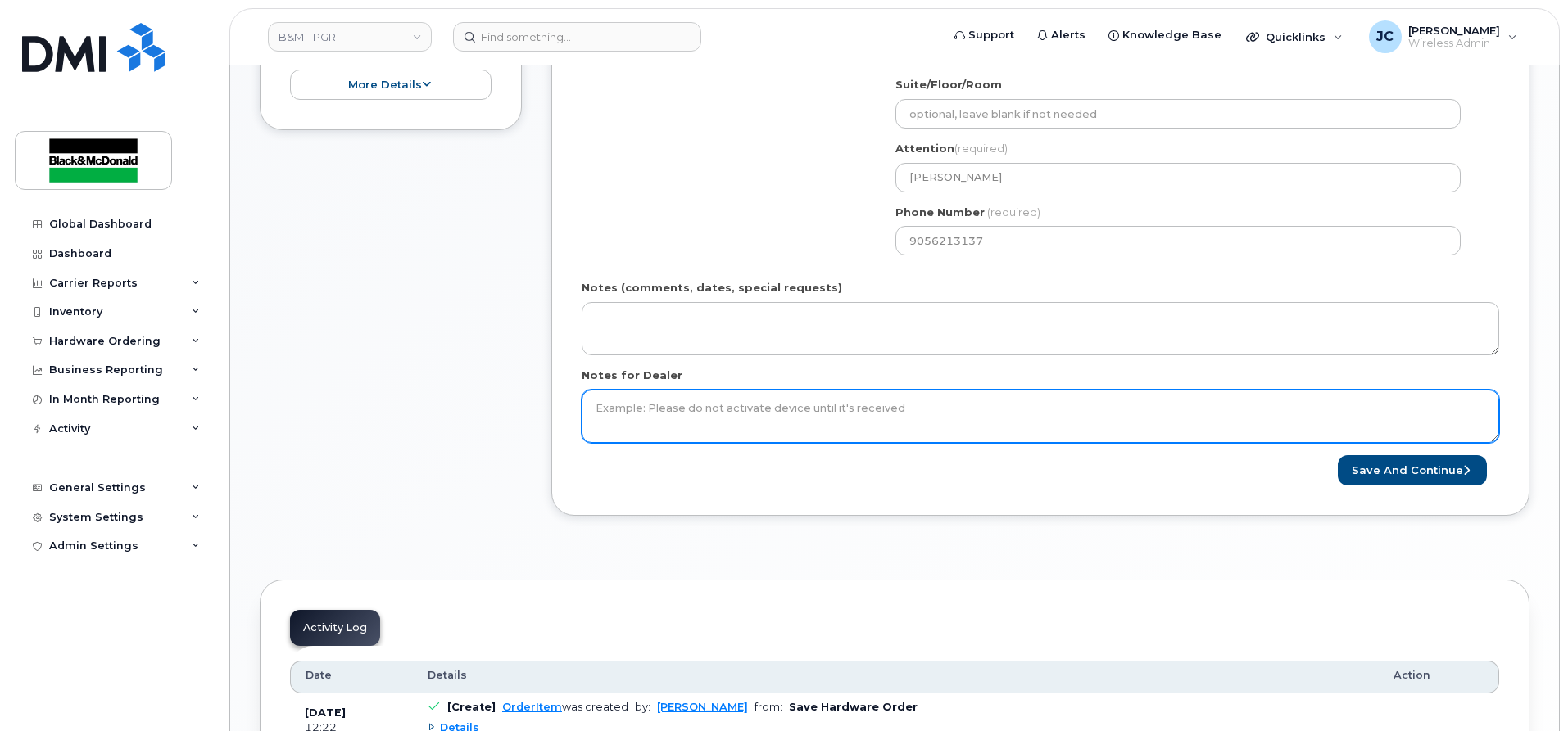
click at [624, 410] on textarea "Notes for Dealer" at bounding box center [1040, 416] width 917 height 54
type textarea "NO New SIM Needed!"
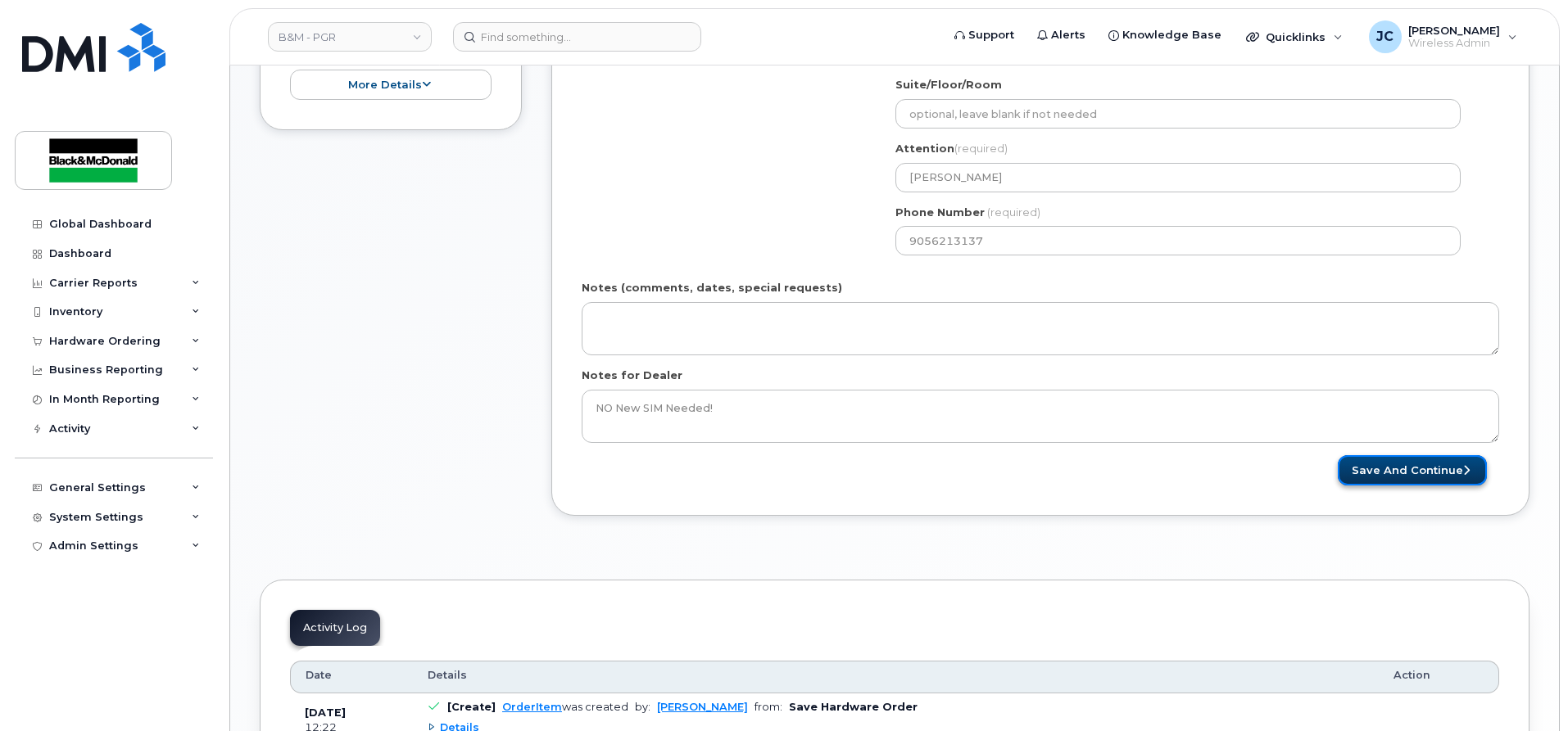
click at [1421, 474] on button "Save and Continue" at bounding box center [1411, 470] width 149 height 30
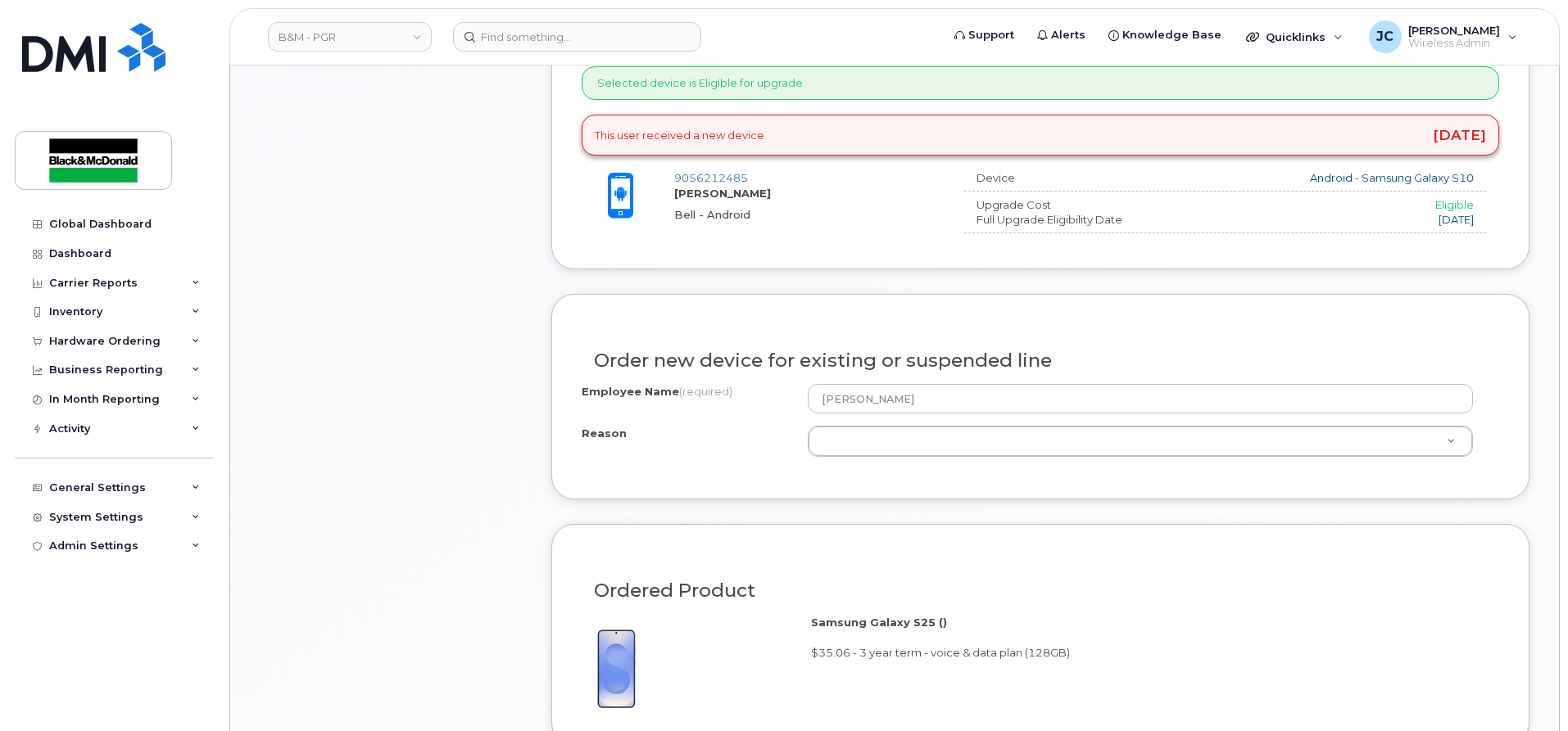
scroll to position [655, 0]
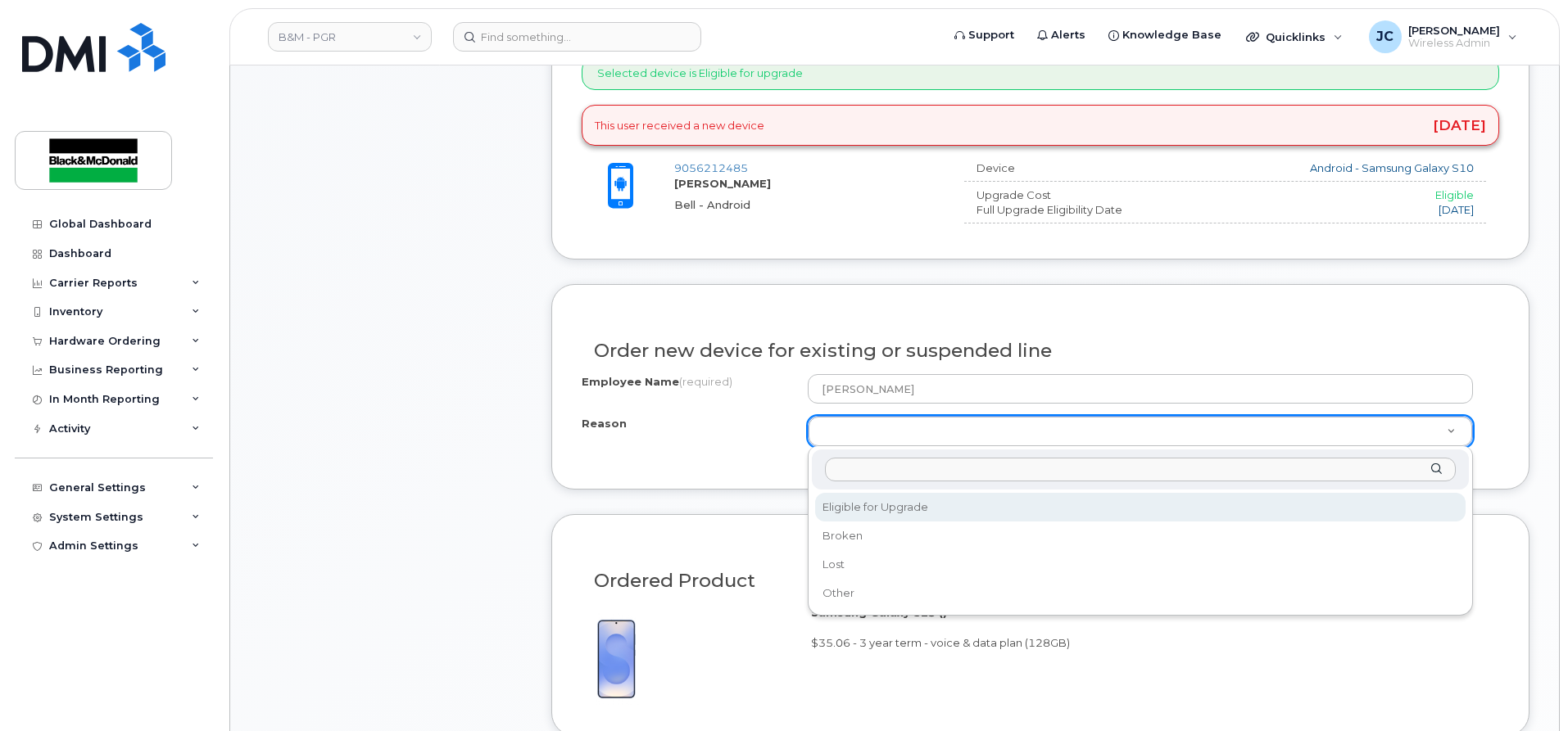
select select "eligible_for_upgrade"
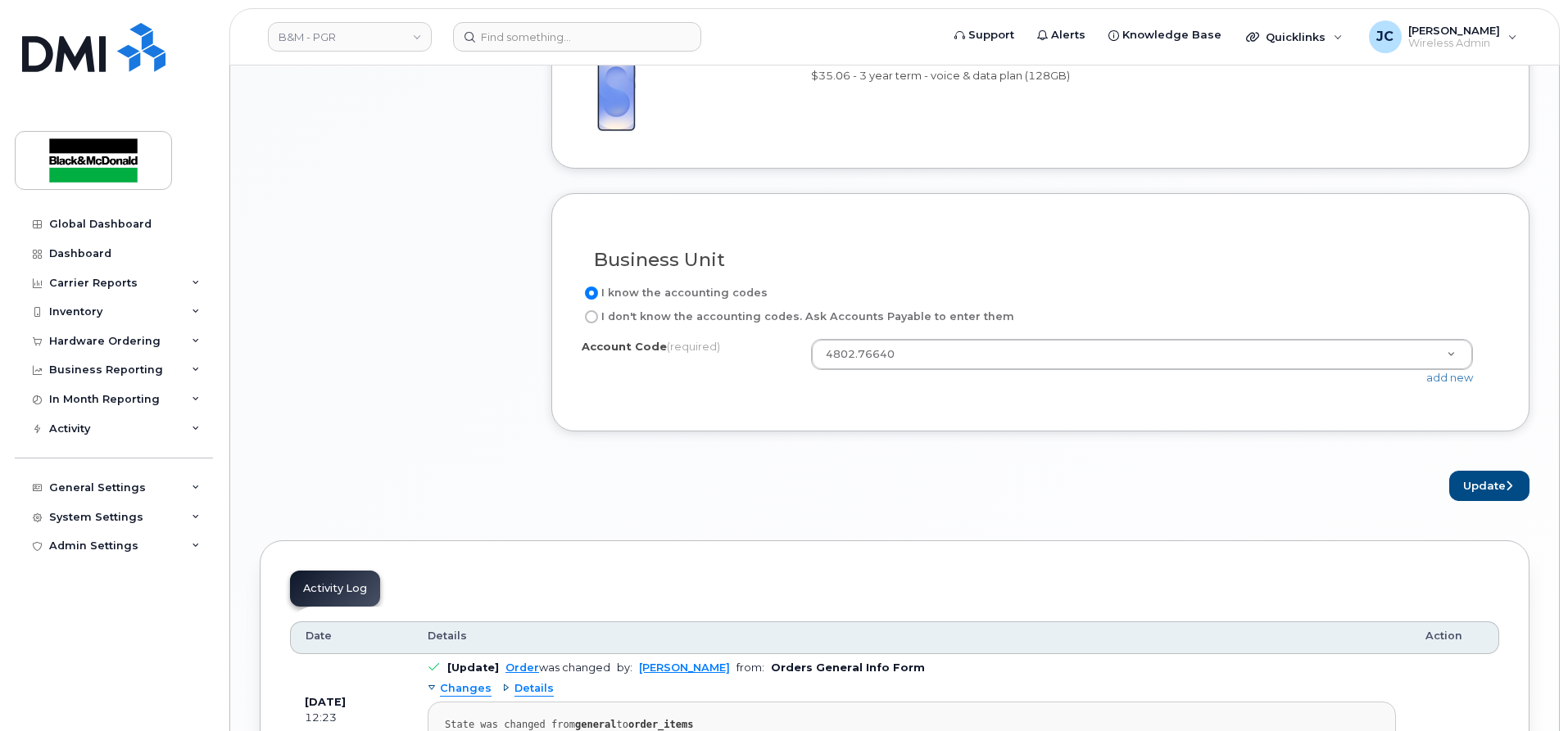
scroll to position [1228, 0]
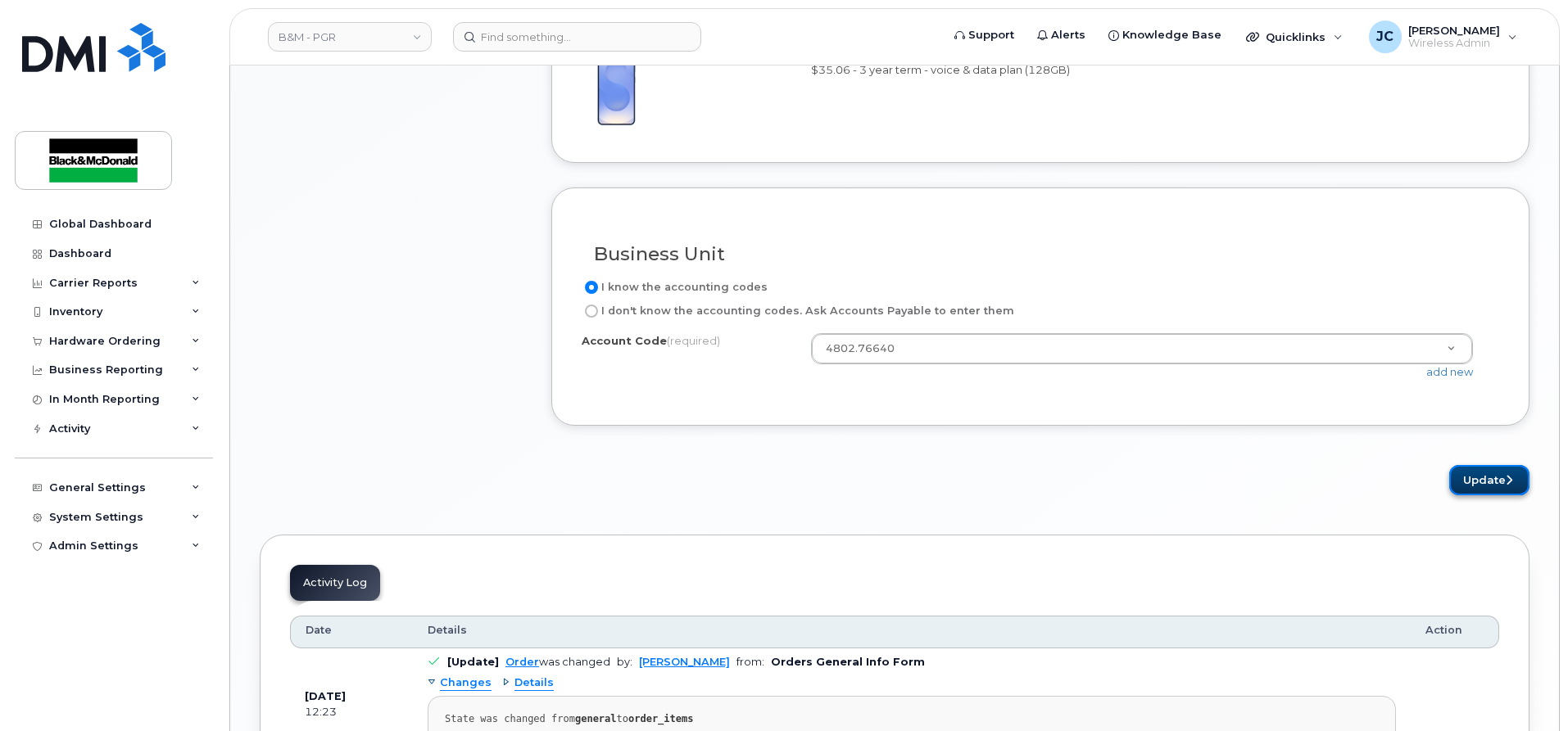
click at [1482, 477] on button "Update" at bounding box center [1488, 480] width 80 height 30
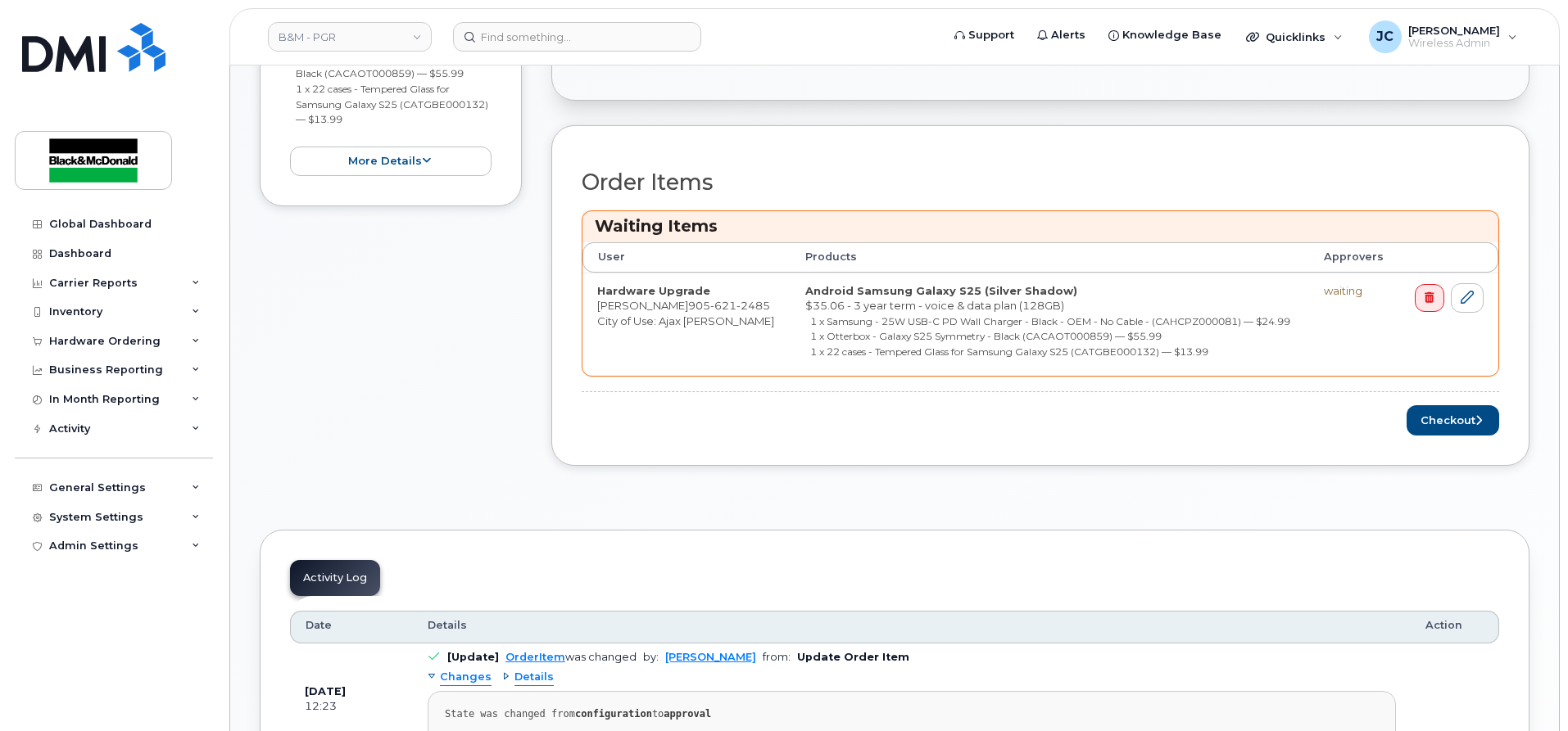
scroll to position [573, 0]
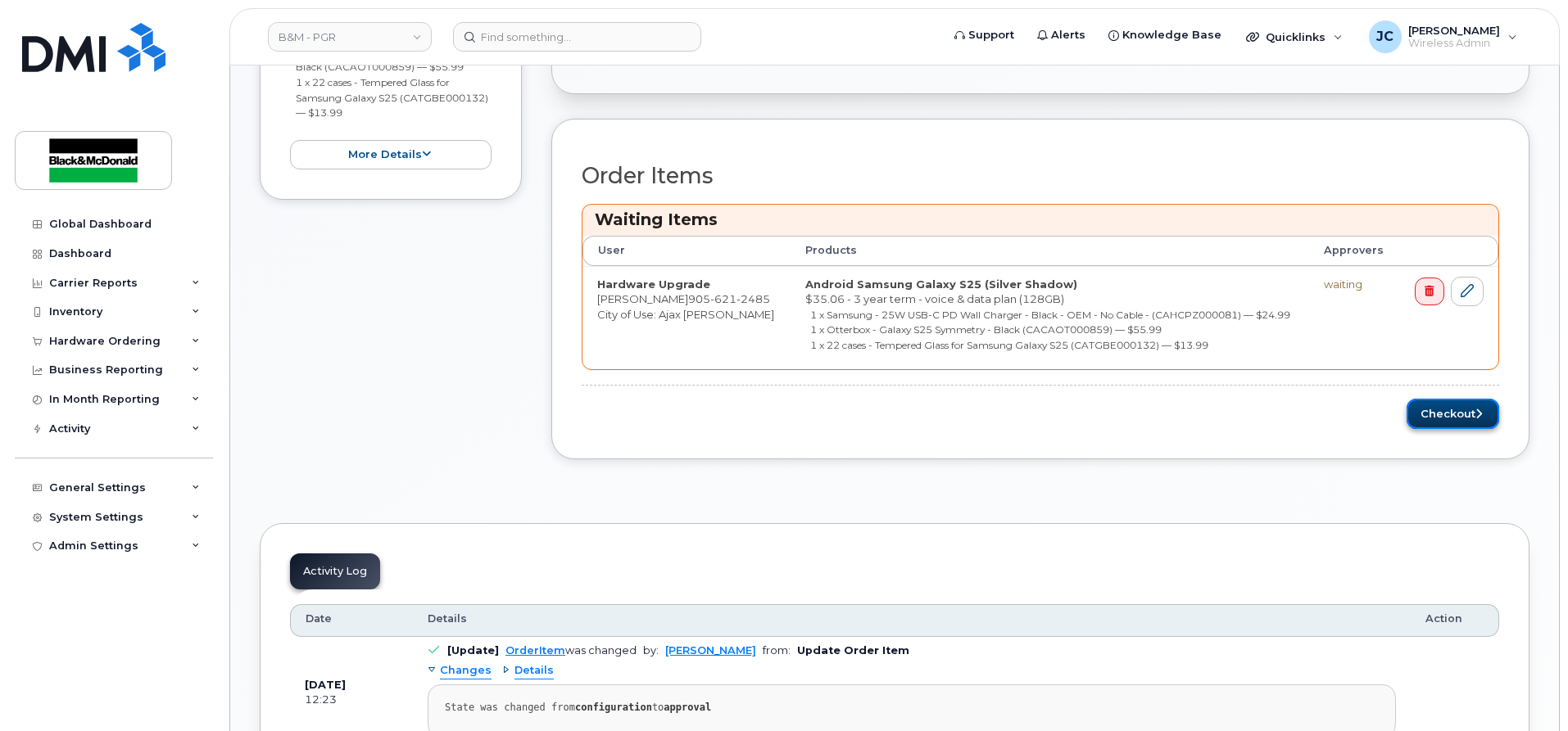
click at [1460, 408] on button "Checkout" at bounding box center [1453, 414] width 93 height 30
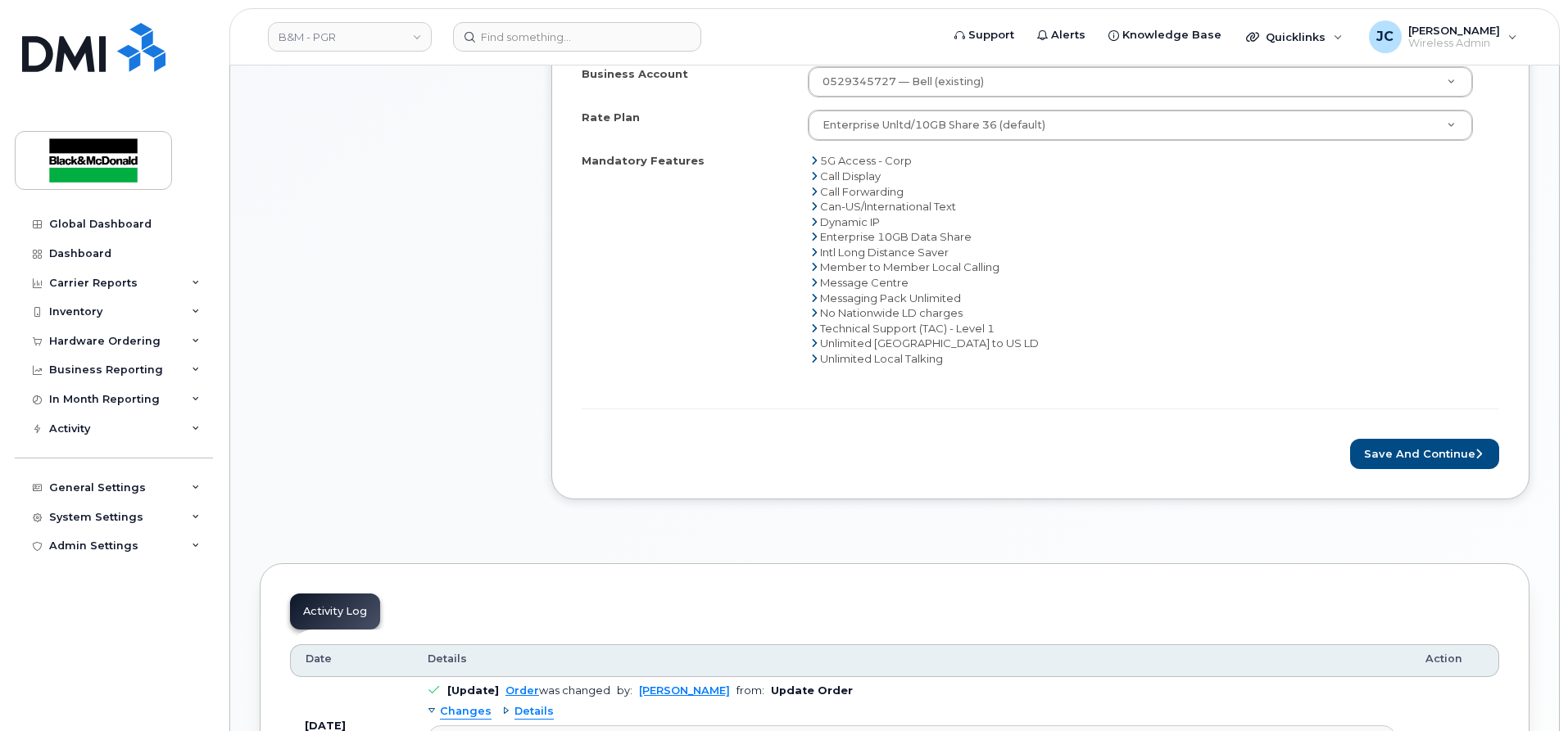
scroll to position [900, 0]
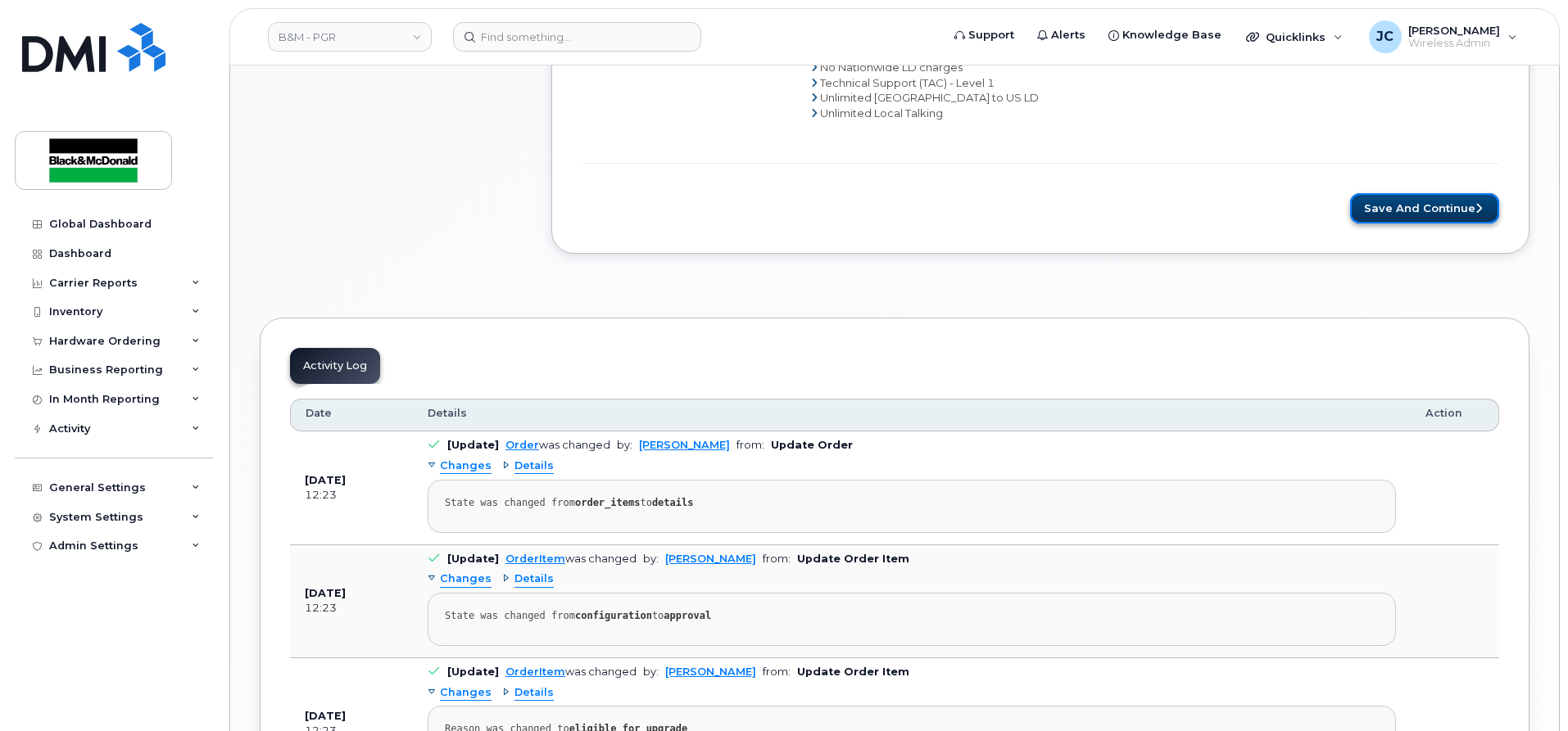
click at [1409, 210] on button "Save and Continue" at bounding box center [1424, 209] width 149 height 30
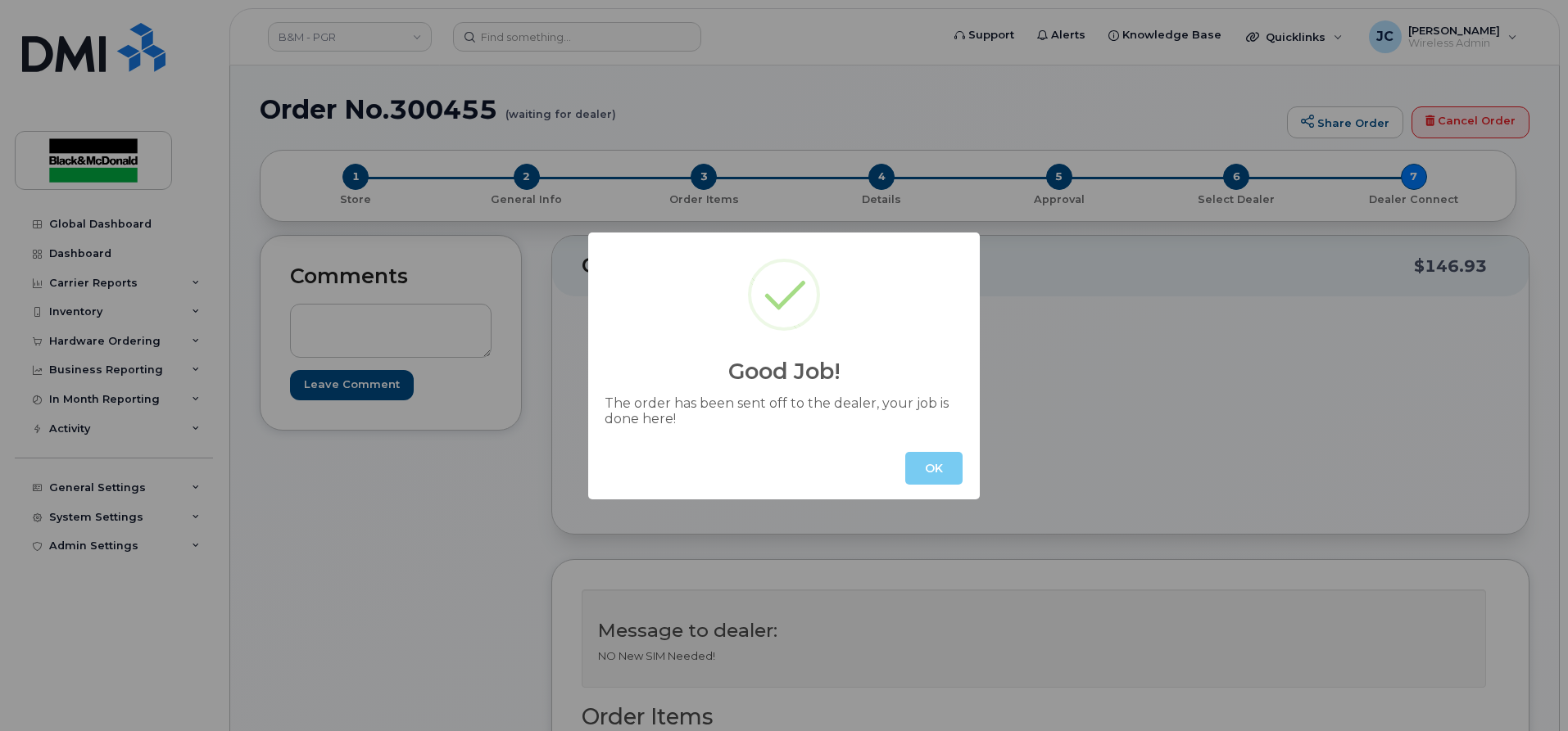
click at [935, 465] on button "OK" at bounding box center [933, 468] width 57 height 33
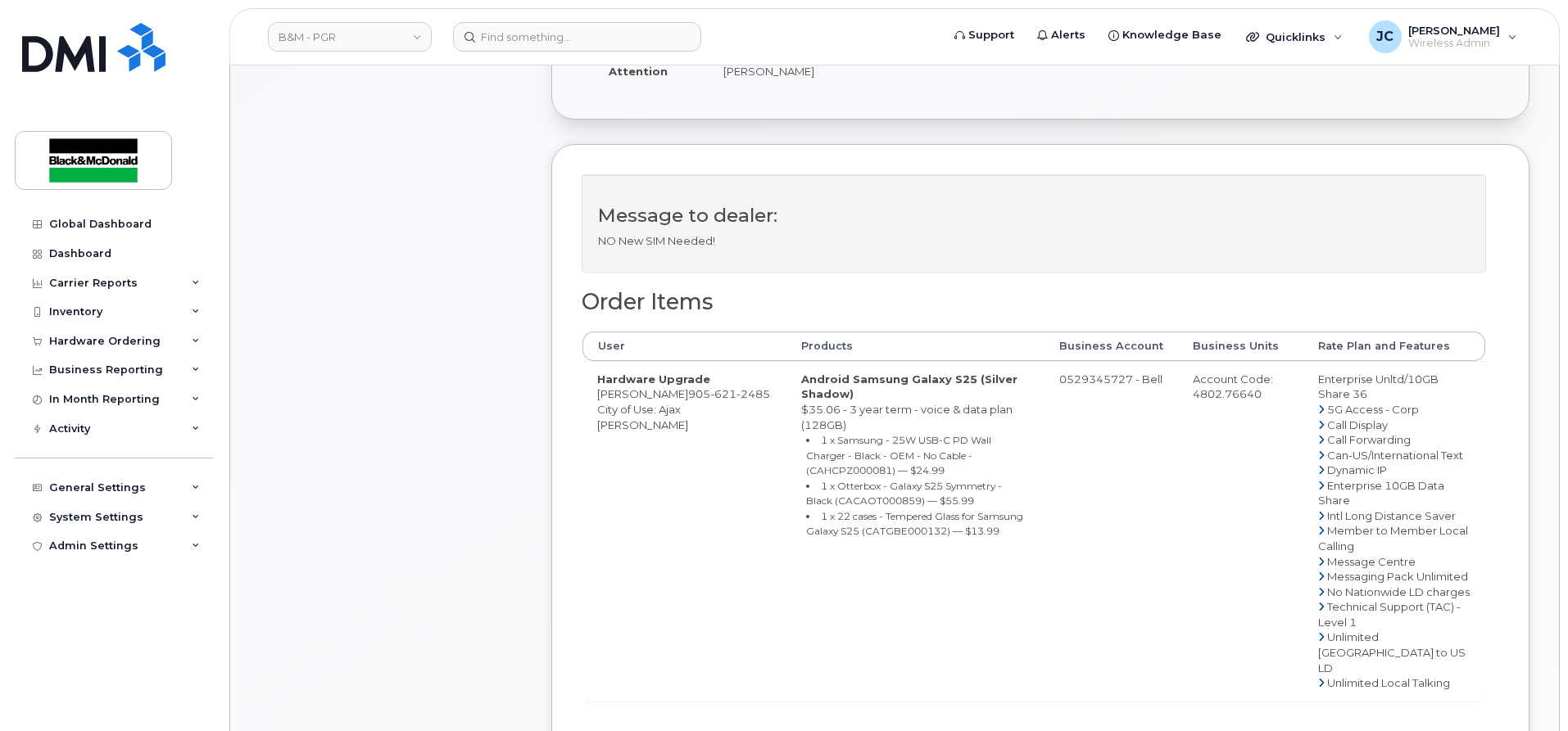
scroll to position [491, 0]
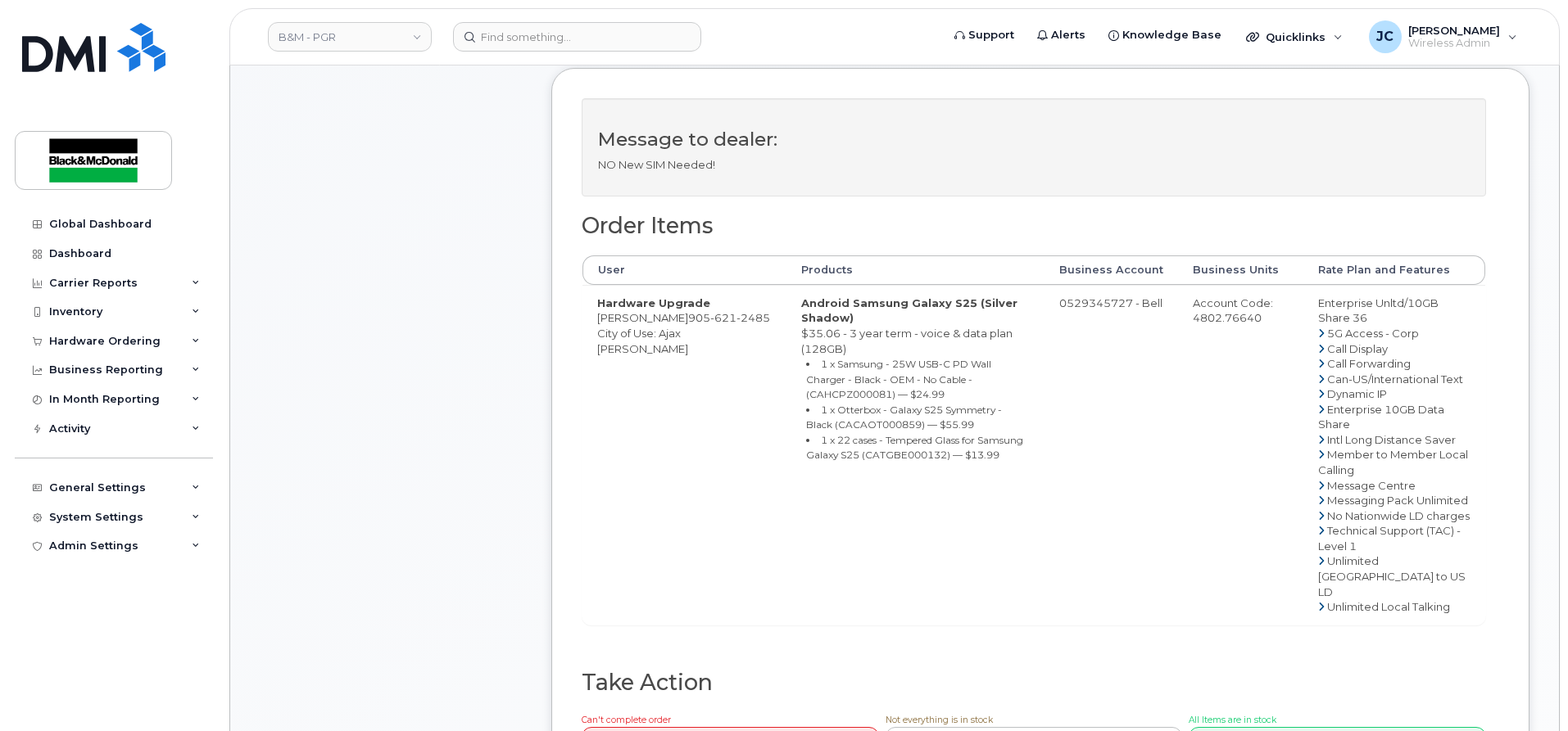
click at [430, 493] on div "Comments Leave Comment" at bounding box center [390, 281] width 262 height 1075
